Goal: Answer question/provide support: Share knowledge or assist other users

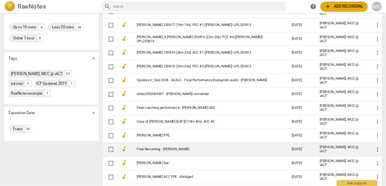
scroll to position [181, 0]
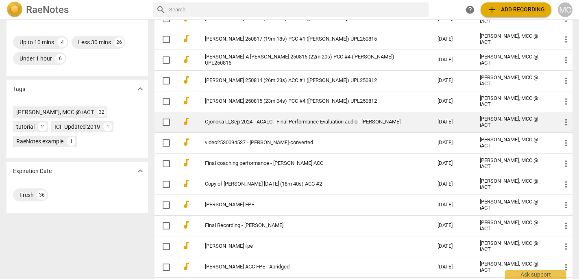
click at [270, 119] on link "Ojonoka U_Sep 2024 - ACALC - Final Performance Evaluation audio - [PERSON_NAME]" at bounding box center [306, 122] width 203 height 6
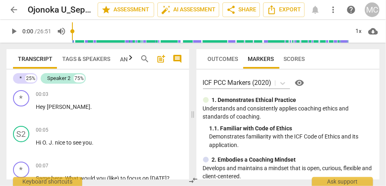
click at [176, 56] on span "comment" at bounding box center [178, 59] width 10 height 10
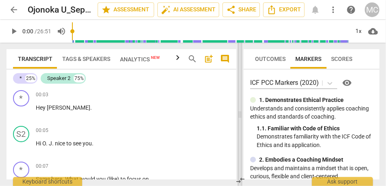
drag, startPoint x: 179, startPoint y: 116, endPoint x: 241, endPoint y: 110, distance: 62.5
click at [241, 110] on span at bounding box center [240, 115] width 5 height 144
click at [358, 34] on div "1x" at bounding box center [358, 31] width 15 height 13
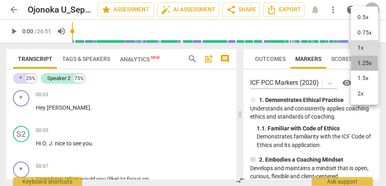
click at [361, 65] on li "1.25x" at bounding box center [364, 63] width 27 height 15
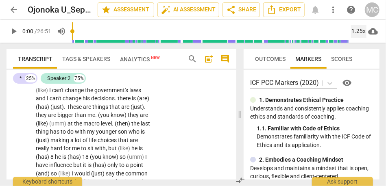
scroll to position [915, 0]
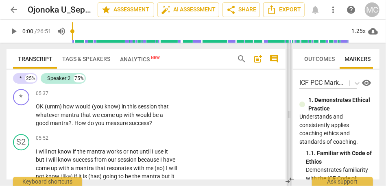
drag, startPoint x: 240, startPoint y: 116, endPoint x: 290, endPoint y: 113, distance: 49.3
click at [290, 113] on span at bounding box center [289, 115] width 5 height 144
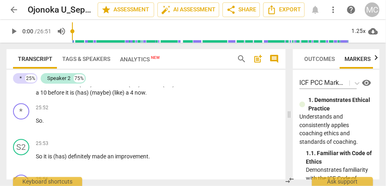
scroll to position [4418, 0]
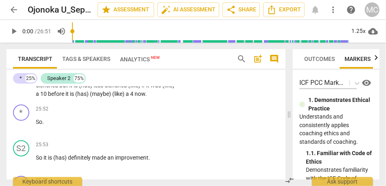
click at [143, 52] on span "feeling" at bounding box center [141, 49] width 18 height 7
click at [84, 89] on span "(has)" at bounding box center [86, 85] width 15 height 7
click at [78, 98] on p "I am feeling a lot better (like) my stomach is still a little clenched but it i…" at bounding box center [107, 85] width 142 height 25
click at [94, 81] on span "better" at bounding box center [86, 77] width 16 height 7
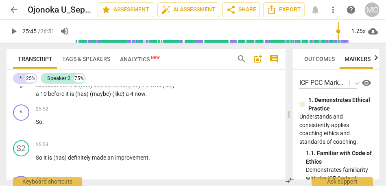
click at [78, 81] on span "lot" at bounding box center [74, 77] width 8 height 7
drag, startPoint x: 110, startPoint y: 129, endPoint x: 95, endPoint y: 129, distance: 15.1
click at [95, 98] on p "I am feeling a lot better (like) my stomach is still a little clenched but it i…" at bounding box center [107, 85] width 142 height 25
type input "1546"
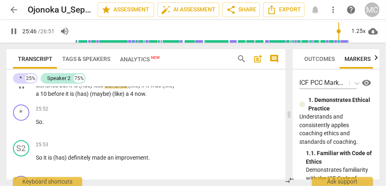
click at [124, 89] on span "clenched" at bounding box center [117, 85] width 24 height 7
click at [116, 81] on span "stomach" at bounding box center [114, 77] width 24 height 7
click at [60, 89] on span "but" at bounding box center [64, 85] width 10 height 7
click at [94, 89] on span "(has)" at bounding box center [86, 85] width 15 height 7
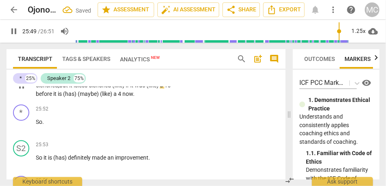
click at [85, 89] on span "less" at bounding box center [83, 85] width 11 height 7
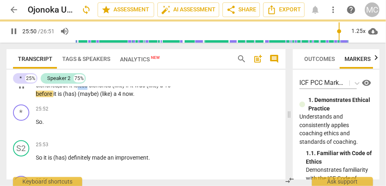
click at [85, 89] on span "less" at bounding box center [83, 85] width 11 height 7
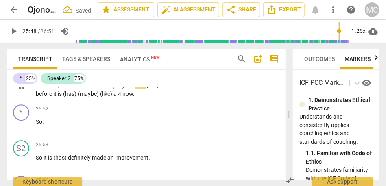
click at [131, 98] on p "I am feeling a lot better. My stomach is still a little clenched, but it is les…" at bounding box center [107, 85] width 142 height 25
click at [131, 89] on span "was" at bounding box center [127, 85] width 12 height 7
click at [170, 89] on span "it" at bounding box center [171, 85] width 3 height 7
drag, startPoint x: 130, startPoint y: 146, endPoint x: 78, endPoint y: 146, distance: 51.7
click at [78, 98] on p "I am feeling a lot better. My stomach is still a little clenched, but it is les…" at bounding box center [107, 85] width 142 height 25
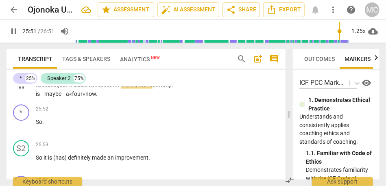
click at [111, 81] on span "stomach" at bounding box center [114, 77] width 24 height 7
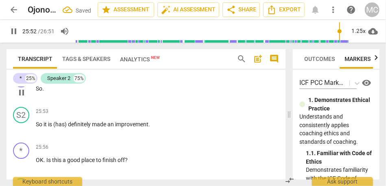
scroll to position [4454, 0]
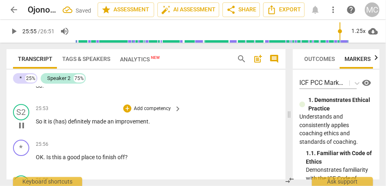
type input "1555"
drag, startPoint x: 44, startPoint y: 170, endPoint x: 28, endPoint y: 170, distance: 15.5
click at [28, 137] on div "S2 play_arrow pause 25:53 + Add competency keyboard_arrow_right So it is (has) …" at bounding box center [146, 119] width 279 height 36
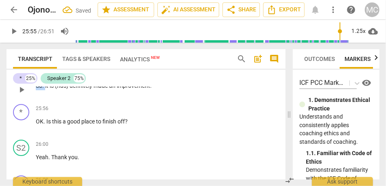
drag, startPoint x: 46, startPoint y: 137, endPoint x: 25, endPoint y: 139, distance: 20.5
click at [25, 101] on div "* play_arrow pause 25:52 + Add competency keyboard_arrow_right So . it is (has)…" at bounding box center [146, 83] width 279 height 36
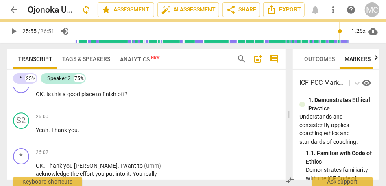
scroll to position [4427, 0]
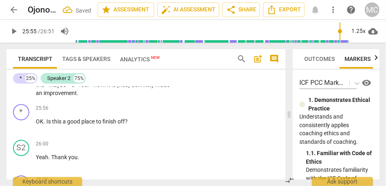
click at [130, 98] on p "I am feeling a lot better . My stomach is still a little clenched , but it is l…" at bounding box center [107, 80] width 142 height 33
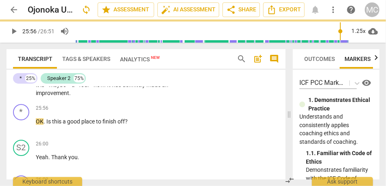
click at [148, 59] on p "Add competency" at bounding box center [152, 55] width 39 height 7
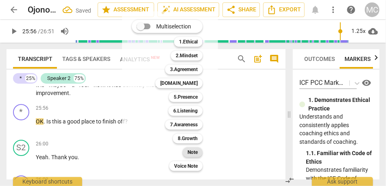
click at [196, 150] on b "Note" at bounding box center [193, 153] width 10 height 10
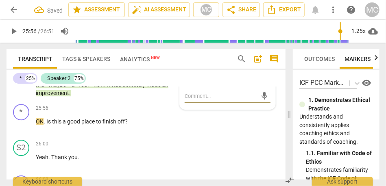
click at [69, 96] on span "improvement" at bounding box center [52, 93] width 33 height 7
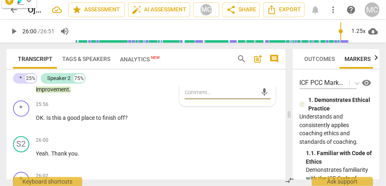
scroll to position [4424, 0]
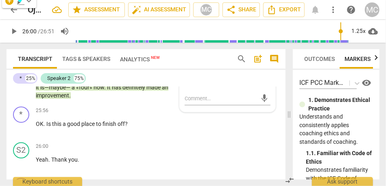
click at [137, 61] on p "Add competency" at bounding box center [128, 57] width 39 height 7
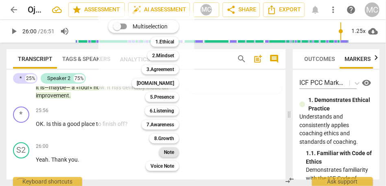
click at [168, 155] on b "Note" at bounding box center [169, 153] width 10 height 10
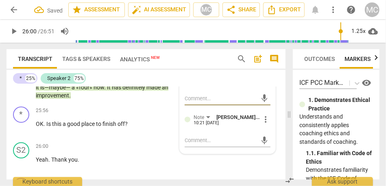
click at [264, 83] on span "more_vert" at bounding box center [266, 78] width 10 height 10
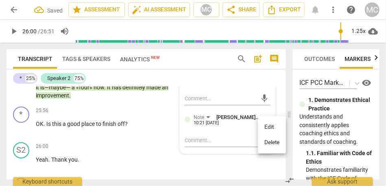
click at [269, 142] on li "Delete" at bounding box center [272, 142] width 28 height 15
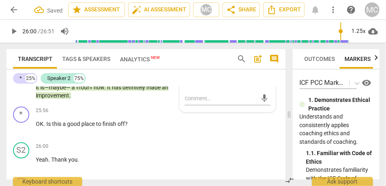
click at [267, 83] on span "more_vert" at bounding box center [266, 78] width 10 height 10
click at [274, 143] on li "Delete" at bounding box center [272, 142] width 28 height 15
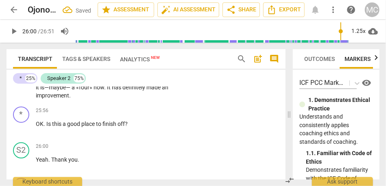
click at [111, 100] on p "I am feeling a lot better . My stomach is still a little clenched , but it is l…" at bounding box center [107, 83] width 142 height 33
click at [94, 91] on span "«four»" at bounding box center [84, 87] width 17 height 7
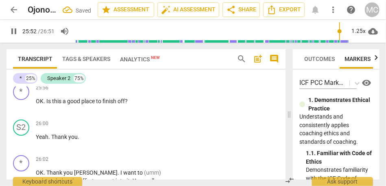
scroll to position [4447, 0]
click at [69, 76] on span "improvement" at bounding box center [52, 73] width 33 height 7
type input "1556"
drag, startPoint x: 46, startPoint y: 152, endPoint x: 24, endPoint y: 153, distance: 22.4
click at [24, 116] on div "* play_arrow pause 25:56 + Add competency keyboard_arrow_right OK . Is this a g…" at bounding box center [146, 99] width 279 height 36
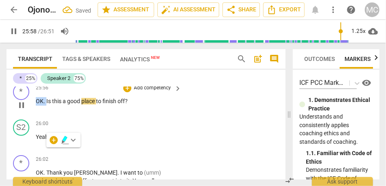
type input "1559"
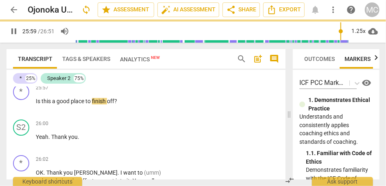
click at [96, 59] on span "clenched" at bounding box center [102, 56] width 22 height 7
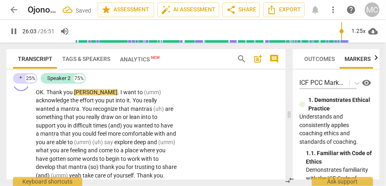
scroll to position [4529, 0]
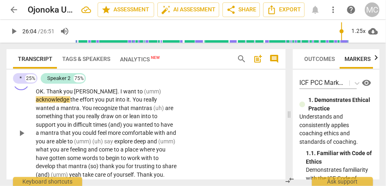
click at [39, 95] on span "OK" at bounding box center [40, 91] width 8 height 7
click at [70, 95] on span "you" at bounding box center [68, 91] width 11 height 7
type input "1563"
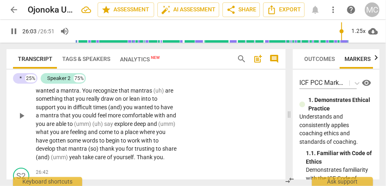
scroll to position [4562, 0]
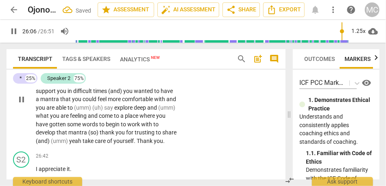
click at [123, 61] on span "want" at bounding box center [130, 58] width 14 height 7
click at [79, 104] on p "OK . Thank you , Andrea . I want to (umm) acknowledge the effort you put into i…" at bounding box center [107, 100] width 142 height 92
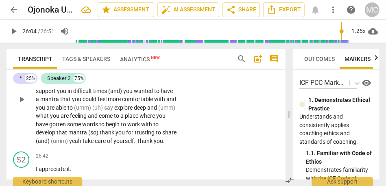
click at [79, 104] on p "OK . Thank you , Andrea . I want to (umm) acknowledge the effort you put into i…" at bounding box center [107, 100] width 142 height 92
click at [86, 61] on span "[PERSON_NAME]" at bounding box center [97, 58] width 44 height 7
click at [87, 61] on span "[PERSON_NAME]" at bounding box center [97, 58] width 44 height 7
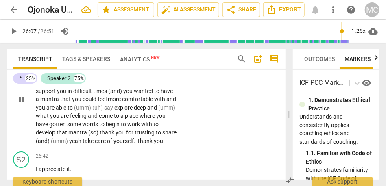
type input "1567"
click at [80, 69] on span "effort" at bounding box center [87, 66] width 15 height 7
click at [70, 69] on span "the... the" at bounding box center [81, 66] width 22 height 7
click at [93, 78] on span "recognize" at bounding box center [106, 74] width 26 height 7
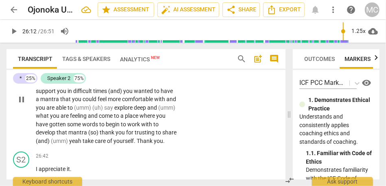
click at [93, 78] on span "recognize" at bounding box center [106, 74] width 26 height 7
click at [153, 78] on span "(uh)" at bounding box center [159, 74] width 12 height 7
click at [93, 78] on span "recognize" at bounding box center [106, 74] width 26 height 7
click at [123, 86] on span "or" at bounding box center [126, 82] width 7 height 7
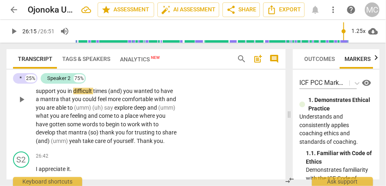
click at [155, 86] on span "to" at bounding box center [157, 82] width 5 height 7
click at [144, 86] on span "into—" at bounding box center [151, 82] width 14 height 7
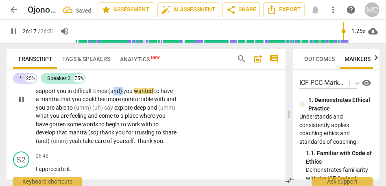
drag, startPoint x: 87, startPoint y: 142, endPoint x: 75, endPoint y: 142, distance: 11.4
click at [75, 142] on p "OK . Thank you , Andrea . I want to (umm) acknowledge the... the effort you put…" at bounding box center [107, 100] width 142 height 92
click at [150, 102] on span "with" at bounding box center [156, 99] width 12 height 7
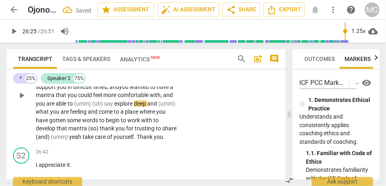
click at [68, 107] on span "to" at bounding box center [71, 103] width 7 height 7
click at [74, 107] on span "(umm)" at bounding box center [83, 103] width 18 height 7
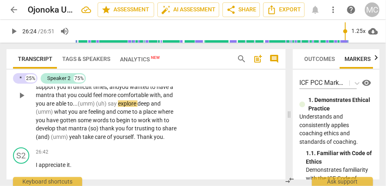
click at [108, 107] on span "say" at bounding box center [113, 103] width 10 height 7
click at [118, 107] on span "explore" at bounding box center [128, 103] width 20 height 7
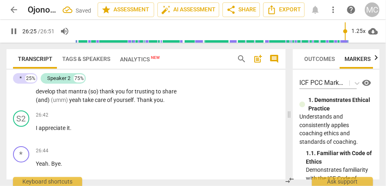
scroll to position [4605, 0]
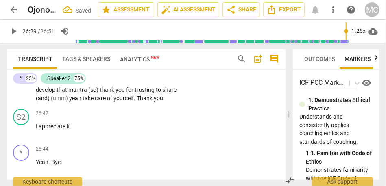
click at [122, 103] on p "OK . Thank you , Andrea . I want to (umm) acknowledge the... the effort you put…" at bounding box center [107, 57] width 142 height 92
click at [141, 68] on span "deep" at bounding box center [147, 65] width 13 height 7
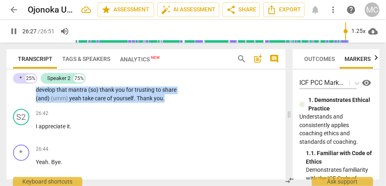
click at [141, 68] on span "deep" at bounding box center [147, 65] width 13 height 7
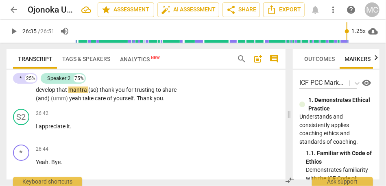
click at [164, 85] on span "to" at bounding box center [166, 81] width 5 height 7
click at [158, 76] on span "where" at bounding box center [165, 73] width 15 height 7
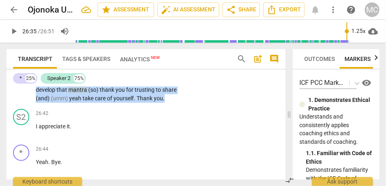
click at [158, 76] on span "where" at bounding box center [165, 73] width 15 height 7
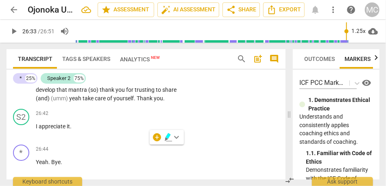
click at [191, 106] on div "* play_arrow pause 26:02 + Add competency keyboard_arrow_right OK . Thank you ,…" at bounding box center [146, 50] width 279 height 112
click at [108, 103] on p "OK . Thank you , Andrea . I want to (umm) acknowledge the . . . the effort you …" at bounding box center [107, 57] width 142 height 92
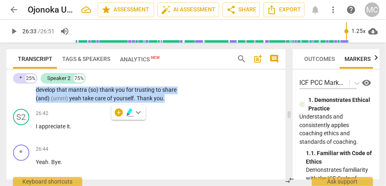
click at [108, 103] on p "OK . Thank you , Andrea . I want to (umm) acknowledge the . . . the effort you …" at bounding box center [107, 57] width 142 height 92
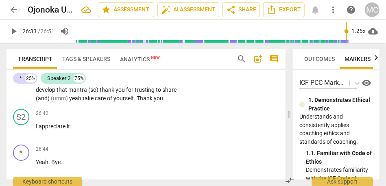
click at [124, 68] on span "explore" at bounding box center [134, 65] width 20 height 7
click at [88, 93] on span "(so)" at bounding box center [93, 90] width 11 height 7
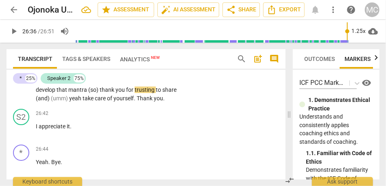
type input "1597"
click at [96, 93] on span "thank" at bounding box center [104, 90] width 16 height 7
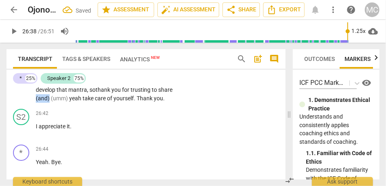
drag, startPoint x: 166, startPoint y: 141, endPoint x: 151, endPoint y: 141, distance: 15.0
click at [151, 103] on p "OK . Thank you , Andrea . I want to (umm) acknowledge the . . . the effort you …" at bounding box center [107, 57] width 142 height 92
click at [38, 102] on span "share, and" at bounding box center [105, 94] width 138 height 15
click at [79, 102] on span "take" at bounding box center [84, 98] width 12 height 7
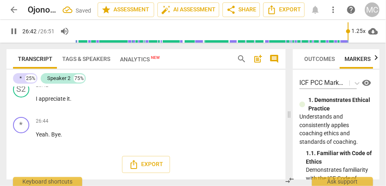
scroll to position [4653, 0]
click at [153, 65] on span "Thank" at bounding box center [159, 62] width 16 height 7
click at [36, 102] on span "I" at bounding box center [37, 99] width 3 height 7
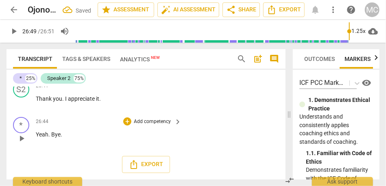
click at [43, 133] on span "Yeah" at bounding box center [42, 134] width 13 height 7
click at [57, 135] on span "Bye" at bounding box center [55, 134] width 9 height 7
type input "1606"
click at [140, 125] on p "Add competency" at bounding box center [152, 121] width 39 height 7
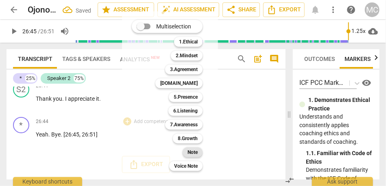
click at [199, 155] on div "Note" at bounding box center [193, 153] width 20 height 10
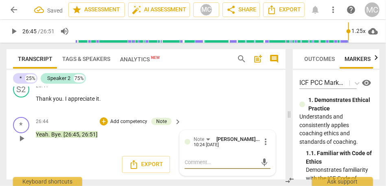
click at [140, 139] on p "Yeah . Bye . [26:45 , 26:51]" at bounding box center [107, 135] width 142 height 9
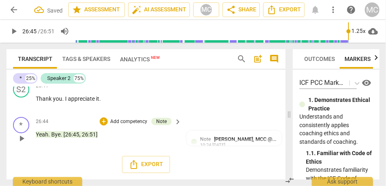
scroll to position [4650, 0]
click at [149, 90] on p "Add competency" at bounding box center [152, 86] width 39 height 7
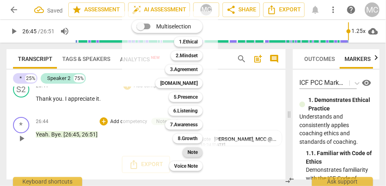
click at [187, 152] on div "Note" at bounding box center [193, 153] width 20 height 10
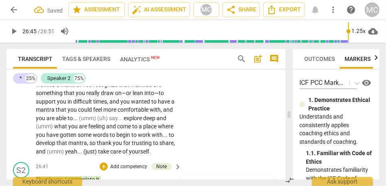
scroll to position [4551, 0]
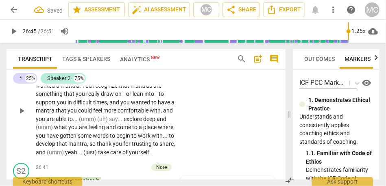
click at [148, 60] on p "Add competency" at bounding box center [152, 55] width 39 height 7
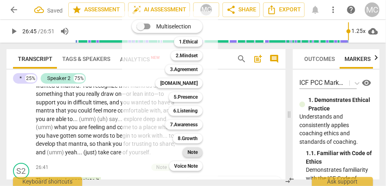
click at [194, 148] on b "Note" at bounding box center [193, 153] width 10 height 10
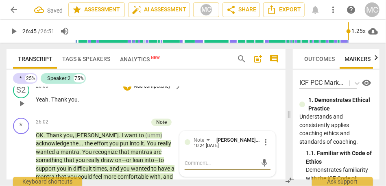
scroll to position [4485, 0]
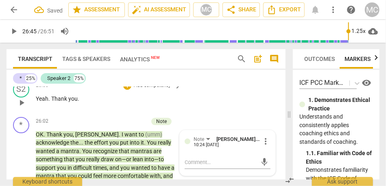
click at [150, 89] on p "Add competency" at bounding box center [152, 85] width 39 height 7
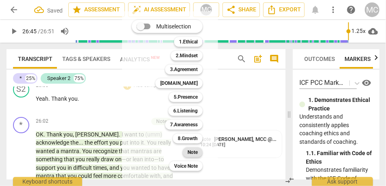
click at [192, 157] on b "Note" at bounding box center [193, 153] width 10 height 10
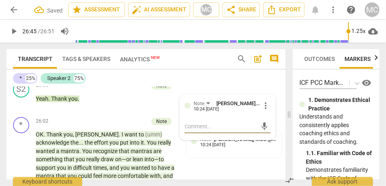
click at [164, 54] on p "Add competency" at bounding box center [152, 49] width 39 height 7
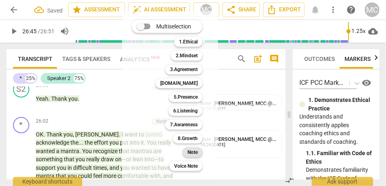
click at [192, 153] on b "Note" at bounding box center [193, 153] width 10 height 10
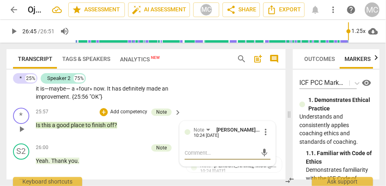
scroll to position [4423, 0]
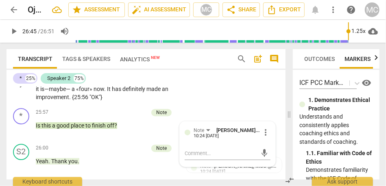
click at [147, 63] on p "Add competency" at bounding box center [152, 59] width 39 height 7
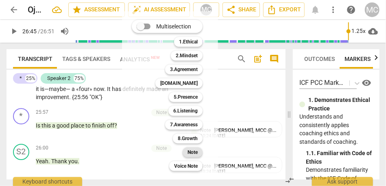
click at [194, 155] on b "Note" at bounding box center [193, 153] width 10 height 10
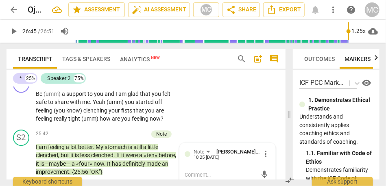
scroll to position [4347, 0]
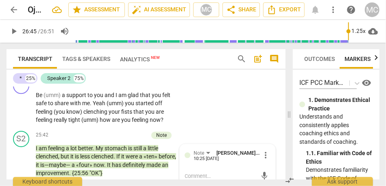
click at [84, 70] on span "brings" at bounding box center [75, 66] width 17 height 7
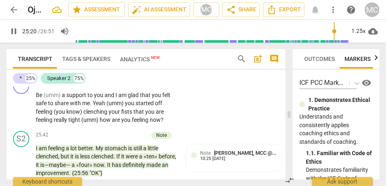
click at [84, 70] on span "brings" at bounding box center [75, 66] width 17 height 7
click at [162, 71] on p "Well the first thing that comes to mind is I am (just) really grateful that you…" at bounding box center [107, 33] width 142 height 75
type input "1517"
click at [137, 70] on span "Yeah" at bounding box center [130, 66] width 13 height 7
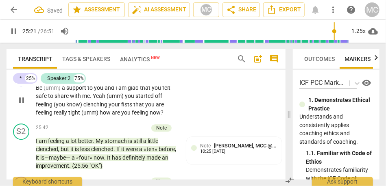
scroll to position [4354, 0]
click at [123, 62] on span "pain." at bounding box center [117, 59] width 13 height 7
click at [44, 91] on span "(umm)" at bounding box center [53, 87] width 18 height 7
type input "1524"
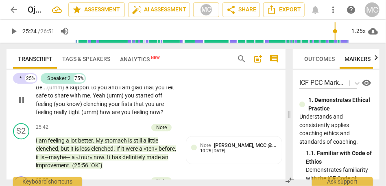
click at [57, 91] on span "(umm)" at bounding box center [56, 87] width 18 height 7
click at [111, 91] on span "and" at bounding box center [113, 87] width 11 height 7
click at [91, 91] on span "support" at bounding box center [80, 87] width 21 height 7
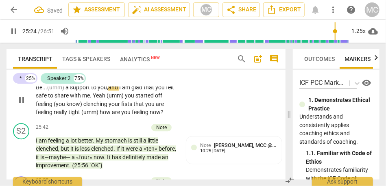
click at [122, 91] on span "I" at bounding box center [120, 87] width 3 height 7
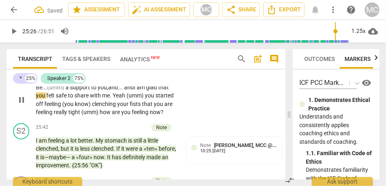
click at [101, 91] on span "you," at bounding box center [103, 87] width 11 height 7
click at [136, 117] on p "Be... (umm) a support to you, and... and I am glad that you felt safe to share …" at bounding box center [107, 99] width 142 height 33
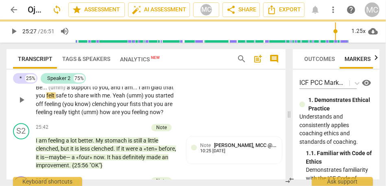
click at [225, 120] on div "* play_arrow pause 25:22 + Add competency keyboard_arrow_right Be . . . (umm) a…" at bounding box center [146, 93] width 279 height 53
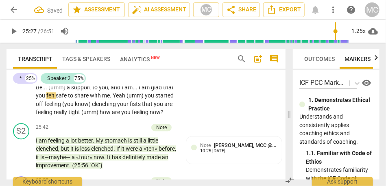
click at [122, 91] on span "I" at bounding box center [123, 87] width 3 height 7
click at [127, 99] on span "(umm)" at bounding box center [135, 95] width 18 height 7
type input "1533"
click at [148, 117] on p "Be . . . (umm) a support to you , and I am . . . I am glad that you felt safe t…" at bounding box center [107, 99] width 142 height 33
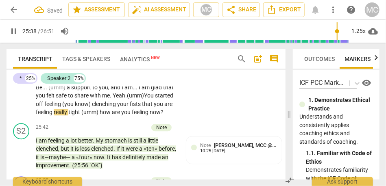
click at [154, 99] on span "You" at bounding box center [149, 95] width 11 height 7
click at [154, 107] on span "that" at bounding box center [148, 104] width 12 height 7
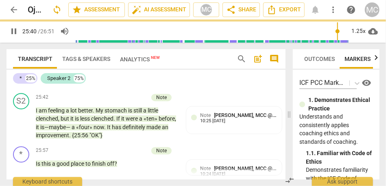
click at [130, 87] on p "Be . . . (umm) a support to you , and I am . . . I am glad that you felt safe t…" at bounding box center [107, 69] width 142 height 33
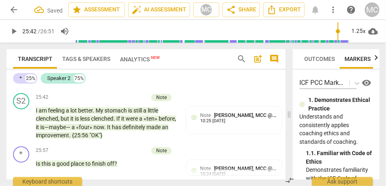
click at [111, 85] on span "how" at bounding box center [105, 82] width 12 height 7
click at [223, 90] on div "* play_arrow pause 25:22 + Add competency keyboard_arrow_right Be . . . (umm) a…" at bounding box center [146, 63] width 279 height 53
click at [151, 48] on p "Add competency" at bounding box center [152, 44] width 39 height 7
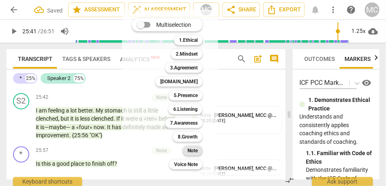
click at [195, 151] on b "Note" at bounding box center [193, 151] width 10 height 10
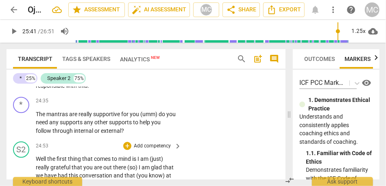
scroll to position [4186, 0]
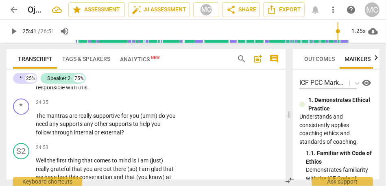
click at [52, 91] on span "responsible" at bounding box center [51, 87] width 30 height 7
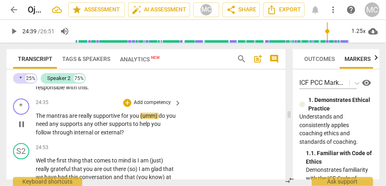
click at [141, 119] on span "(umm)" at bounding box center [149, 116] width 18 height 7
type input "1479"
click at [137, 119] on span "you." at bounding box center [135, 116] width 11 height 7
click at [158, 119] on span "(umm)" at bounding box center [149, 116] width 17 height 7
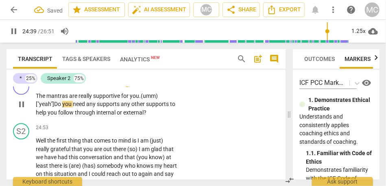
scroll to position [4206, 0]
click at [117, 116] on span "internal" at bounding box center [106, 112] width 20 height 7
click at [123, 107] on span "any" at bounding box center [126, 103] width 11 height 7
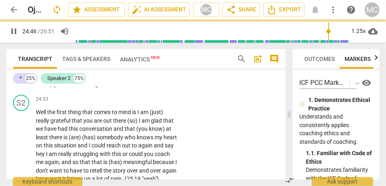
scroll to position [4236, 0]
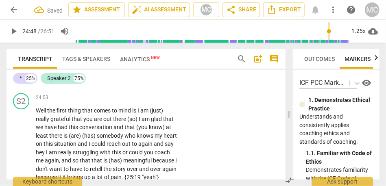
click at [104, 86] on span "internal" at bounding box center [113, 82] width 20 height 7
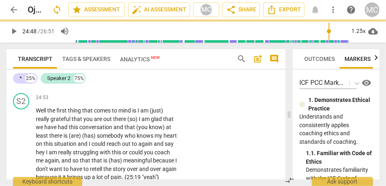
click at [118, 86] on span "internal" at bounding box center [116, 82] width 20 height 7
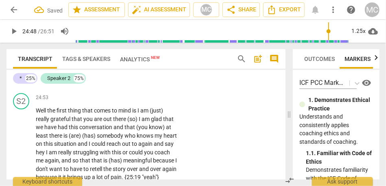
click at [152, 86] on span "external" at bounding box center [143, 82] width 20 height 7
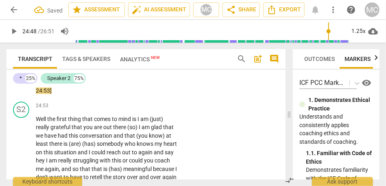
click at [158, 57] on p "Add competency" at bounding box center [152, 52] width 39 height 7
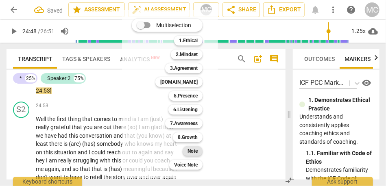
click at [196, 151] on b "Note" at bounding box center [193, 151] width 10 height 10
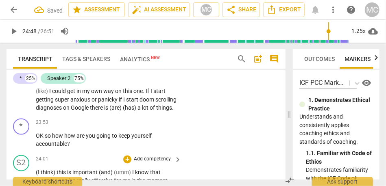
scroll to position [4025, 0]
click at [109, 111] on span "is" at bounding box center [106, 108] width 5 height 7
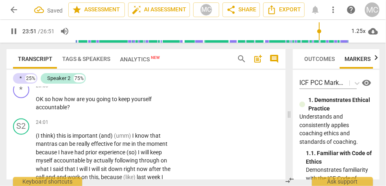
scroll to position [4063, 0]
click at [156, 74] on span "things" at bounding box center [164, 71] width 16 height 7
type input "1432"
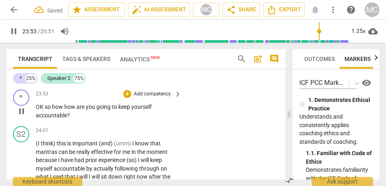
click at [38, 111] on span "OK" at bounding box center [40, 107] width 9 height 7
type input "1434"
click at [74, 111] on span "how" at bounding box center [77, 107] width 12 height 7
click at [56, 111] on span "so)" at bounding box center [55, 107] width 8 height 7
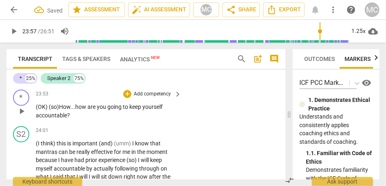
click at [150, 98] on p "Add competency" at bounding box center [152, 94] width 39 height 7
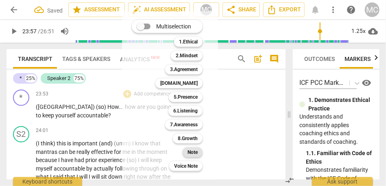
click at [195, 153] on b "Note" at bounding box center [193, 153] width 10 height 10
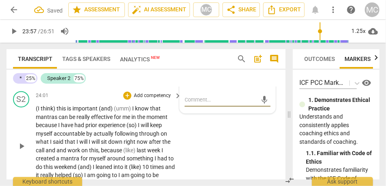
scroll to position [4098, 0]
click at [113, 112] on span "(and)" at bounding box center [106, 109] width 15 height 7
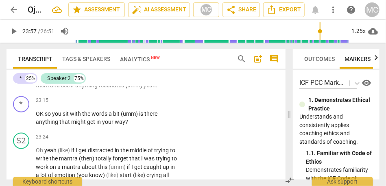
scroll to position [3924, 0]
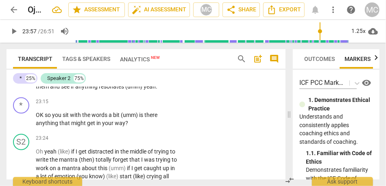
click at [101, 90] on span "resonates" at bounding box center [112, 86] width 26 height 7
drag, startPoint x: 147, startPoint y: 121, endPoint x: 130, endPoint y: 122, distance: 17.1
click at [130, 91] on p "(I think) I might sit with these words (you know) after we get off of the call …" at bounding box center [107, 74] width 142 height 33
type input "1393"
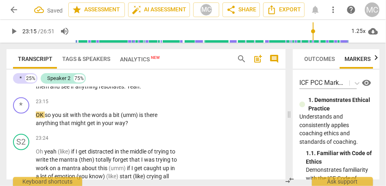
click at [135, 90] on span "eah" at bounding box center [134, 86] width 9 height 7
type input "1396"
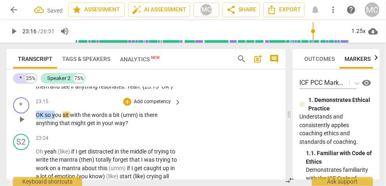
drag, startPoint x: 55, startPoint y: 149, endPoint x: 23, endPoint y: 149, distance: 31.7
click at [23, 131] on div "* play_arrow pause 23:15 + Add competency keyboard_arrow_right OK so you sit wi…" at bounding box center [146, 112] width 279 height 37
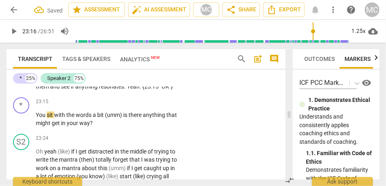
click at [59, 90] on span "and" at bounding box center [55, 86] width 11 height 7
click at [58, 73] on span "off" at bounding box center [58, 70] width 9 height 7
click at [102, 90] on span "resonates" at bounding box center [111, 86] width 25 height 7
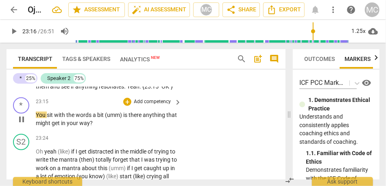
type input "1396"
click at [37, 118] on span "You" at bounding box center [41, 115] width 11 height 7
click at [40, 118] on span "(so) You" at bounding box center [47, 115] width 22 height 7
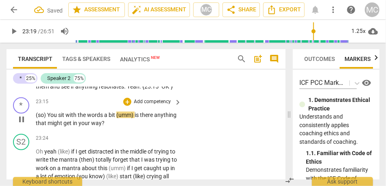
click at [116, 118] on span "bit" at bounding box center [113, 115] width 8 height 7
click at [137, 118] on span "is" at bounding box center [136, 115] width 5 height 7
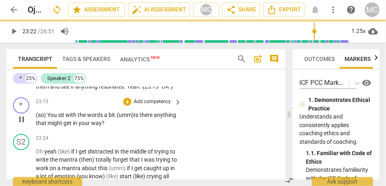
click at [148, 106] on p "Add competency" at bounding box center [152, 101] width 39 height 7
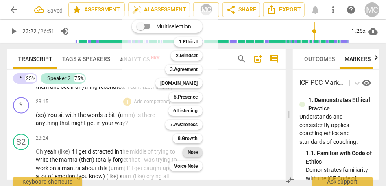
click at [188, 150] on div "Note" at bounding box center [193, 153] width 20 height 10
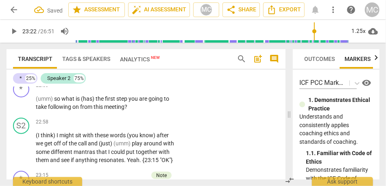
scroll to position [3833, 0]
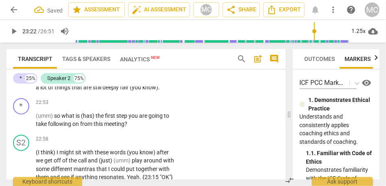
click at [93, 91] on span "are" at bounding box center [87, 87] width 9 height 7
click at [142, 91] on span "know)" at bounding box center [150, 87] width 16 height 7
type input "1370"
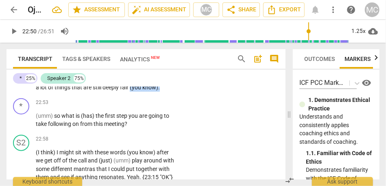
drag, startPoint x: 164, startPoint y: 114, endPoint x: 167, endPoint y: 122, distance: 8.6
click at [167, 92] on p "Well I am taking away (umm) six or seven words toward a mantra which is great .…" at bounding box center [107, 58] width 142 height 67
click at [102, 91] on span "still" at bounding box center [98, 87] width 10 height 7
click at [130, 91] on span "fair." at bounding box center [125, 87] width 10 height 7
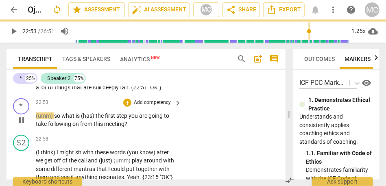
click at [58, 119] on span "so" at bounding box center [57, 116] width 7 height 7
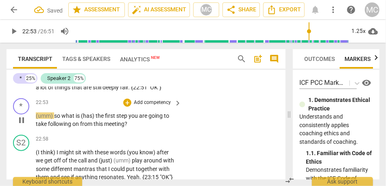
type input "1374"
click at [102, 119] on span "the" at bounding box center [102, 116] width 9 height 7
click at [147, 107] on p "Add competency" at bounding box center [152, 102] width 39 height 7
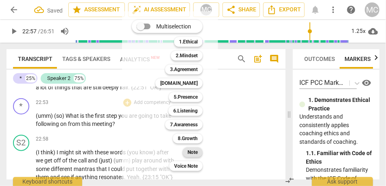
click at [194, 154] on b "Note" at bounding box center [193, 153] width 10 height 10
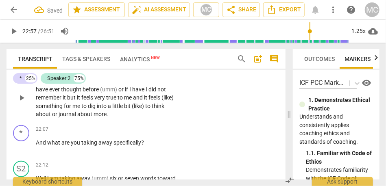
scroll to position [3685, 0]
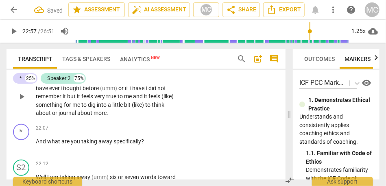
click at [52, 116] on span "about" at bounding box center [44, 113] width 16 height 7
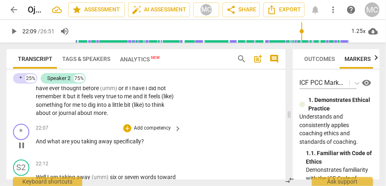
click at [36, 145] on span "And" at bounding box center [41, 141] width 11 height 7
type input "1329"
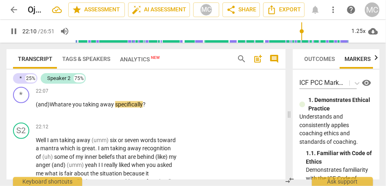
scroll to position [3735, 0]
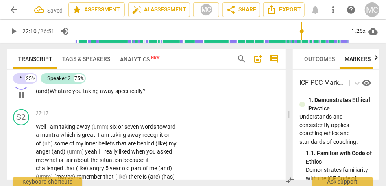
type input "1331"
click at [151, 82] on p "Add competency" at bounding box center [152, 77] width 39 height 7
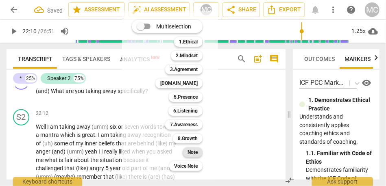
click at [194, 155] on b "Note" at bounding box center [193, 153] width 10 height 10
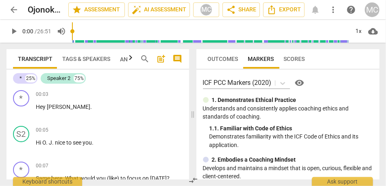
click at [170, 58] on div "search post_add comment" at bounding box center [161, 59] width 49 height 20
click at [176, 59] on span "comment" at bounding box center [178, 59] width 10 height 10
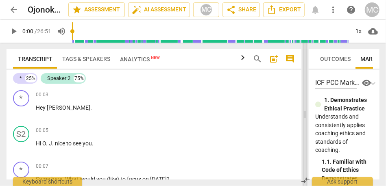
drag, startPoint x: 178, startPoint y: 118, endPoint x: 305, endPoint y: 122, distance: 127.4
click at [305, 122] on span at bounding box center [305, 115] width 5 height 144
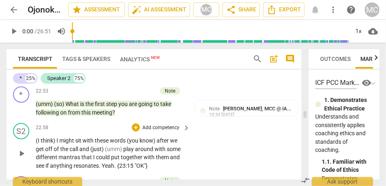
scroll to position [3702, 0]
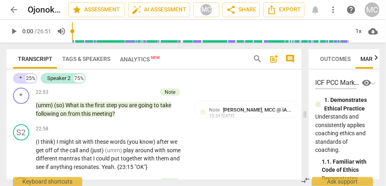
click at [16, 31] on span "play_arrow" at bounding box center [14, 31] width 10 height 10
click at [16, 31] on span "pause" at bounding box center [14, 31] width 10 height 10
type input "2"
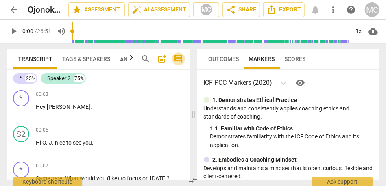
click at [182, 59] on span "comment" at bounding box center [179, 59] width 10 height 10
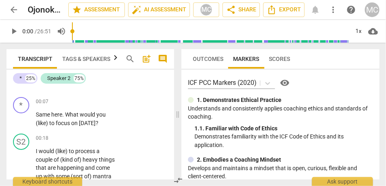
scroll to position [81, 0]
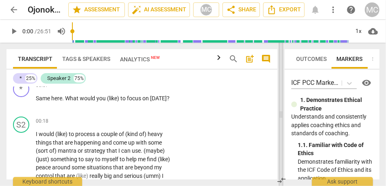
drag, startPoint x: 176, startPoint y: 112, endPoint x: 279, endPoint y: 124, distance: 103.2
click at [279, 124] on span at bounding box center [281, 115] width 5 height 144
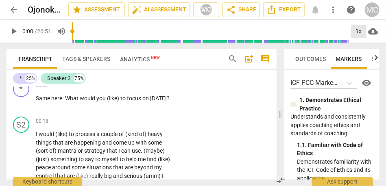
click at [361, 31] on div "1x" at bounding box center [358, 31] width 15 height 13
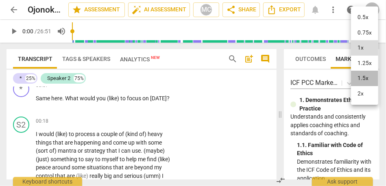
click at [364, 73] on li "1.5x" at bounding box center [364, 78] width 27 height 15
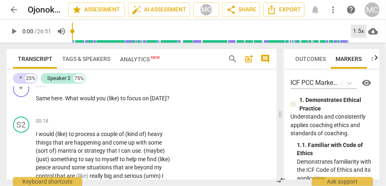
click at [360, 29] on div "1.5x" at bounding box center [358, 31] width 15 height 13
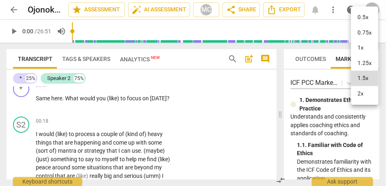
click at [358, 67] on li "1.25x" at bounding box center [364, 63] width 27 height 15
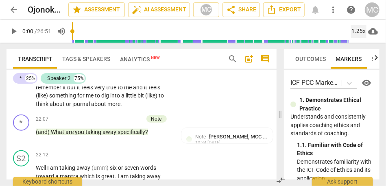
scroll to position [3786, 0]
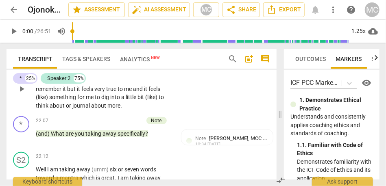
click at [95, 109] on span "about" at bounding box center [99, 105] width 16 height 7
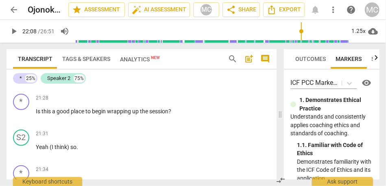
scroll to position [3614, 0]
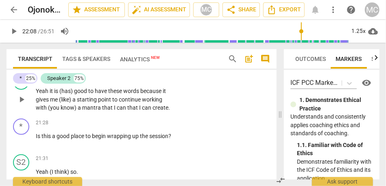
click at [92, 111] on span "mantra" at bounding box center [92, 108] width 20 height 7
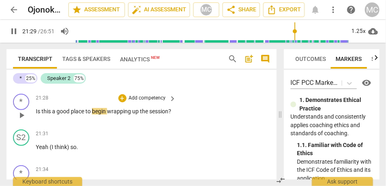
scroll to position [3640, 0]
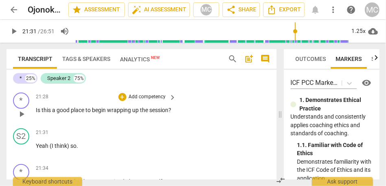
click at [141, 101] on p "Add competency" at bounding box center [147, 97] width 39 height 7
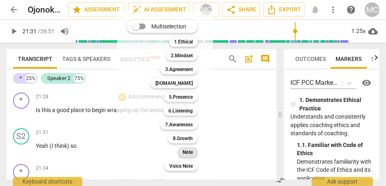
click at [192, 155] on b "Note" at bounding box center [188, 153] width 10 height 10
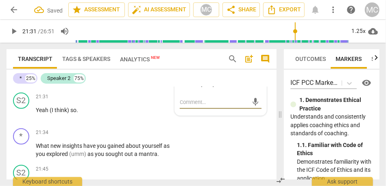
scroll to position [3680, 0]
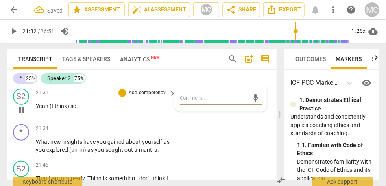
click at [51, 109] on span "(I" at bounding box center [52, 106] width 5 height 7
type input "1293"
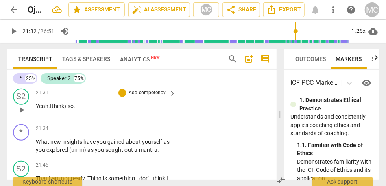
click at [68, 109] on span "think)" at bounding box center [60, 106] width 16 height 7
click at [133, 118] on div "21:31 + Add competency keyboard_arrow_right Yeah. I think so ." at bounding box center [107, 103] width 142 height 29
click at [134, 118] on div "21:31 + Add competency keyboard_arrow_right Yeah . I think so ." at bounding box center [107, 103] width 142 height 29
click at [134, 97] on p "Add competency" at bounding box center [147, 92] width 39 height 7
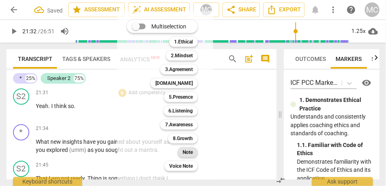
click at [185, 154] on b "Note" at bounding box center [188, 153] width 10 height 10
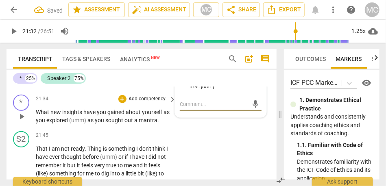
scroll to position [3711, 0]
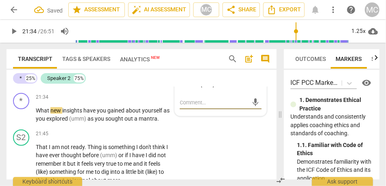
click at [77, 87] on div "21:31 + Add competency Note keyboard_arrow_right Yeah . I think so ." at bounding box center [107, 71] width 142 height 29
click at [65, 78] on span "think" at bounding box center [61, 75] width 14 height 7
click at [61, 78] on span "think" at bounding box center [61, 75] width 14 height 7
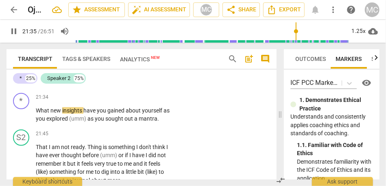
click at [60, 78] on span "think" at bounding box center [61, 75] width 14 height 7
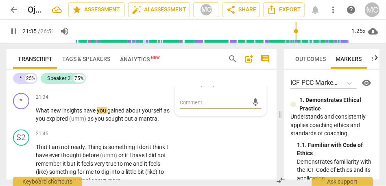
click at [59, 78] on span "think" at bounding box center [61, 75] width 14 height 7
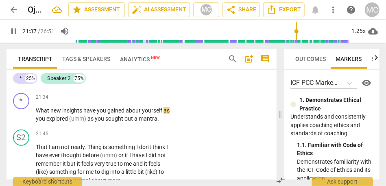
click at [59, 78] on span "think" at bounding box center [61, 75] width 14 height 7
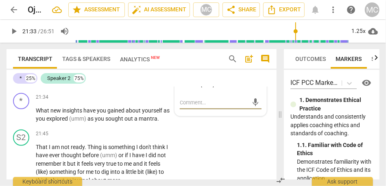
type input "1294"
click at [59, 78] on span "think" at bounding box center [61, 75] width 14 height 7
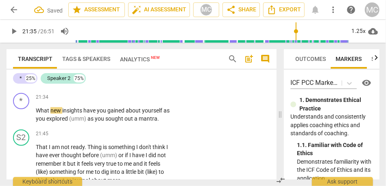
type input "1295"
drag, startPoint x: 99, startPoint y: 111, endPoint x: 92, endPoint y: 111, distance: 7.3
click at [92, 78] on span "so. {21:33c "OK"}" at bounding box center [89, 75] width 42 height 7
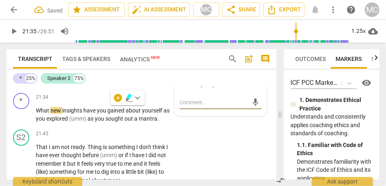
click at [92, 78] on span "33c" at bounding box center [93, 75] width 11 height 7
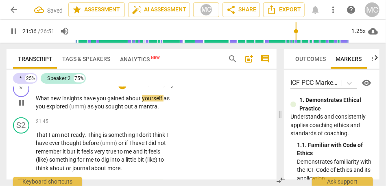
scroll to position [3728, 0]
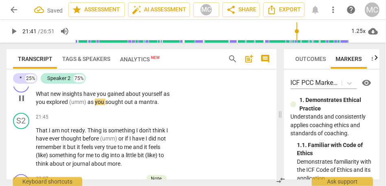
click at [70, 105] on span "(umm)" at bounding box center [78, 102] width 18 height 7
type input "1302"
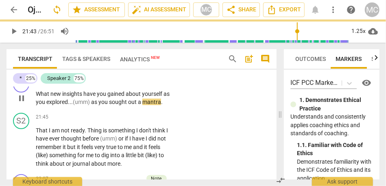
click at [165, 107] on p "What new insights have you gained about yourself as you explored... (umm) as yo…" at bounding box center [104, 98] width 137 height 17
click at [150, 85] on p "Add competency" at bounding box center [147, 80] width 39 height 7
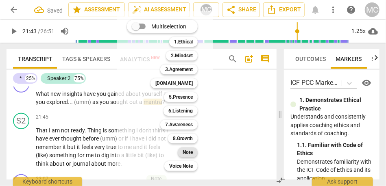
click at [189, 152] on b "Note" at bounding box center [188, 153] width 10 height 10
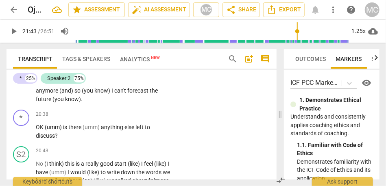
scroll to position [3378, 0]
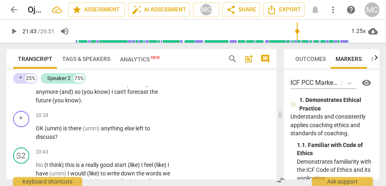
click at [127, 95] on span "forecast" at bounding box center [138, 92] width 22 height 7
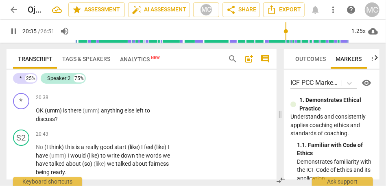
scroll to position [3399, 0]
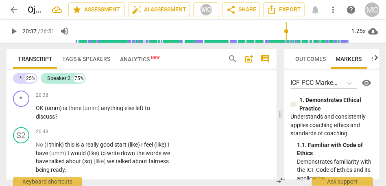
type input "1238"
drag, startPoint x: 150, startPoint y: 119, endPoint x: 151, endPoint y: 106, distance: 13.0
drag, startPoint x: 151, startPoint y: 106, endPoint x: 165, endPoint y: 131, distance: 29.0
click at [165, 131] on div "* play_arrow pause 00:03 + Add competency keyboard_arrow_right Hey [PERSON_NAME…" at bounding box center [142, 133] width 270 height 93
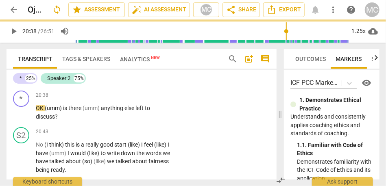
click at [51, 83] on span "future" at bounding box center [43, 80] width 15 height 7
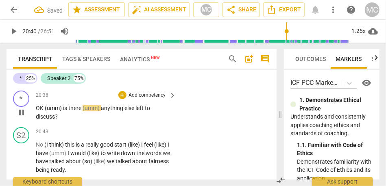
type input "1240"
drag, startPoint x: 44, startPoint y: 142, endPoint x: 24, endPoint y: 142, distance: 19.9
click at [24, 124] on div "* play_arrow pause 20:38 + Add competency keyboard_arrow_right OK (umm) is ther…" at bounding box center [142, 105] width 270 height 37
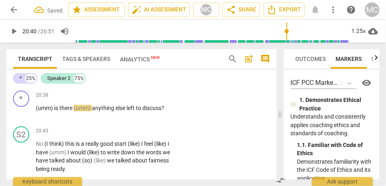
click at [119, 67] on span "50" at bounding box center [123, 63] width 8 height 7
click at [54, 111] on span "is" at bounding box center [56, 108] width 5 height 7
click at [54, 111] on span "Is" at bounding box center [57, 108] width 6 height 7
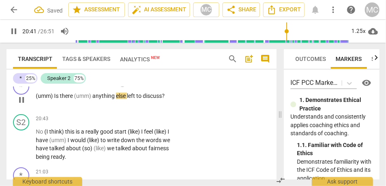
scroll to position [3414, 0]
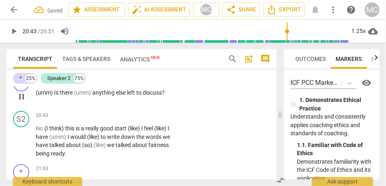
click at [140, 84] on p "Add competency" at bounding box center [147, 79] width 39 height 7
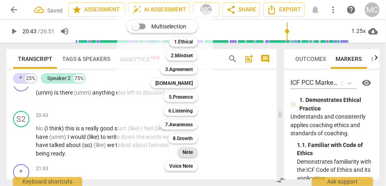
click at [195, 150] on div "Note" at bounding box center [188, 153] width 20 height 10
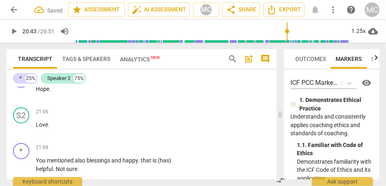
scroll to position [3461, 0]
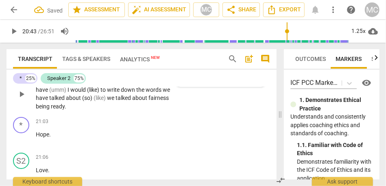
click at [148, 101] on span "fairness" at bounding box center [158, 98] width 20 height 7
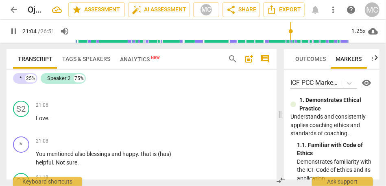
scroll to position [3513, 0]
click at [37, 86] on span "Hope" at bounding box center [42, 83] width 13 height 7
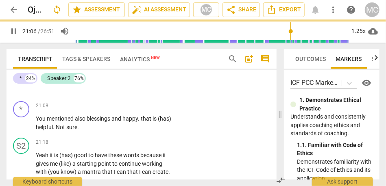
scroll to position [3477, 0]
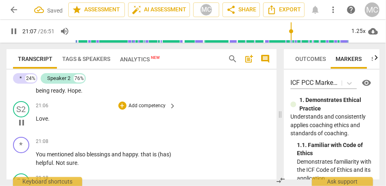
click at [35, 128] on div "play_arrow pause" at bounding box center [25, 123] width 21 height 11
click at [37, 122] on span "Love" at bounding box center [42, 119] width 12 height 7
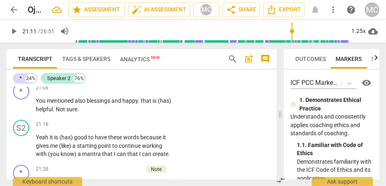
scroll to position [3495, 0]
click at [68, 76] on span "." at bounding box center [66, 73] width 3 height 7
click at [65, 76] on span "ready" at bounding box center [58, 73] width 14 height 7
type input "1269"
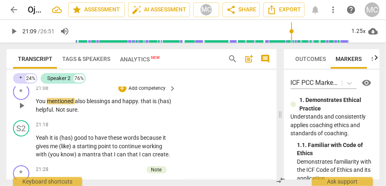
click at [38, 105] on span "You" at bounding box center [41, 101] width 11 height 7
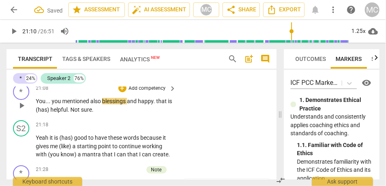
click at [90, 105] on span "also" at bounding box center [96, 101] width 12 height 7
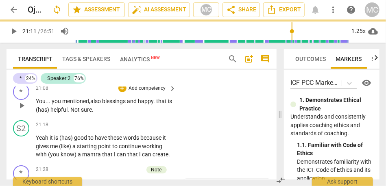
click at [104, 105] on span "blessings" at bounding box center [114, 101] width 25 height 7
click at [161, 105] on span "that" at bounding box center [162, 101] width 12 height 7
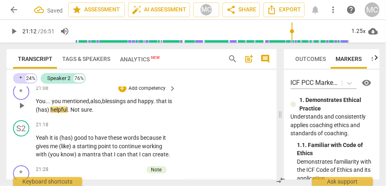
click at [138, 105] on span "and" at bounding box center [132, 101] width 11 height 7
click at [160, 105] on span "that" at bounding box center [162, 101] width 12 height 7
drag, startPoint x: 72, startPoint y: 140, endPoint x: 54, endPoint y: 141, distance: 18.0
click at [54, 114] on p "You... you mentioned, also, blessings and happy if that is (has) helpful . Not …" at bounding box center [104, 105] width 137 height 17
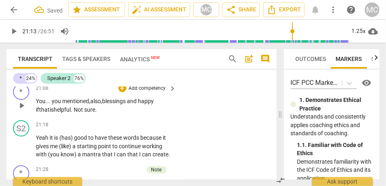
click at [79, 113] on span "Not" at bounding box center [79, 110] width 11 height 7
click at [83, 113] on span "helpful. I am" at bounding box center [69, 110] width 31 height 7
click at [104, 113] on span "sure" at bounding box center [98, 110] width 11 height 7
click at [152, 92] on p "Add competency" at bounding box center [147, 88] width 39 height 7
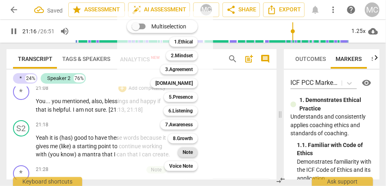
click at [186, 154] on b "Note" at bounding box center [188, 153] width 10 height 10
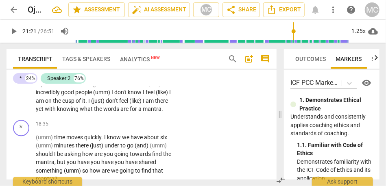
scroll to position [3044, 0]
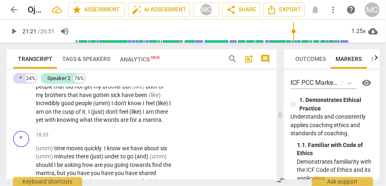
click at [103, 123] on span "words" at bounding box center [111, 120] width 17 height 7
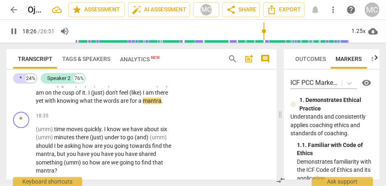
scroll to position [3064, 0]
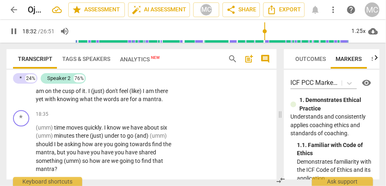
click at [120, 102] on span "are" at bounding box center [124, 99] width 9 height 7
click at [143, 102] on span "mantra" at bounding box center [152, 99] width 19 height 7
type input "1107"
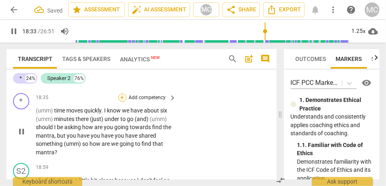
scroll to position [3095, 0]
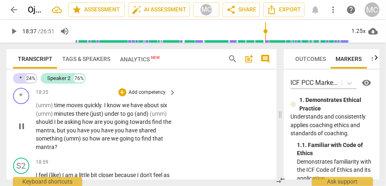
click at [48, 109] on span "(umm)" at bounding box center [45, 105] width 18 height 7
click at [56, 109] on span "time" at bounding box center [60, 105] width 12 height 7
type input "1117"
click at [90, 109] on span "quickly" at bounding box center [92, 105] width 17 height 7
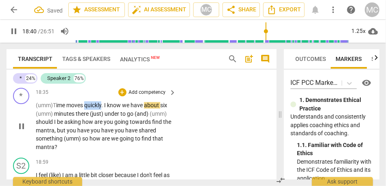
click at [90, 109] on span "quickly" at bounding box center [92, 105] width 17 height 7
click at [104, 109] on span "." at bounding box center [102, 105] width 3 height 7
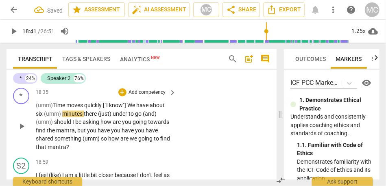
click at [169, 125] on p "(umm) T ime moves quickly . [" I know"] We have about six (umm) minutes there (…" at bounding box center [104, 126] width 137 height 50
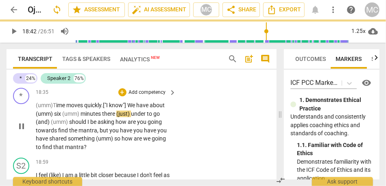
click at [57, 117] on span "six" at bounding box center [58, 114] width 8 height 7
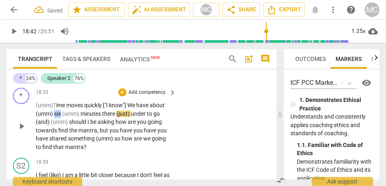
click at [57, 117] on span "six" at bounding box center [58, 114] width 8 height 7
drag, startPoint x: 83, startPoint y: 131, endPoint x: 67, endPoint y: 132, distance: 15.9
click at [67, 132] on p "(umm) T ime moves quickly . [" I know"] We have about (umm) six (umm) minutes t…" at bounding box center [104, 126] width 137 height 50
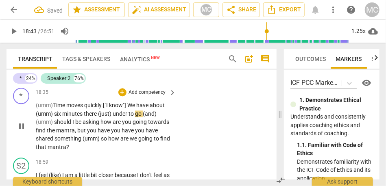
click at [100, 117] on span "(just)" at bounding box center [105, 114] width 15 height 7
click at [104, 117] on span "(just)" at bounding box center [105, 114] width 15 height 7
click at [130, 134] on p "(umm) T ime moves quickly . [" I know"] We have about (umm) six minutes there, …" at bounding box center [104, 126] width 137 height 50
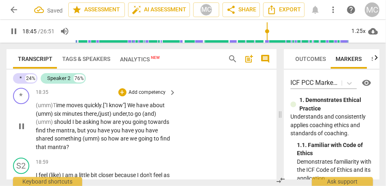
click at [130, 134] on p "(umm) T ime moves quickly . [" I know"] We have about (umm) six minutes there, …" at bounding box center [104, 126] width 137 height 50
click at [128, 117] on span "under," at bounding box center [120, 114] width 15 height 7
click at [135, 117] on span "to" at bounding box center [131, 114] width 7 height 7
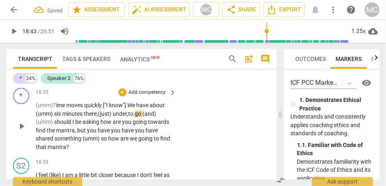
click at [135, 117] on span "to" at bounding box center [131, 114] width 7 height 7
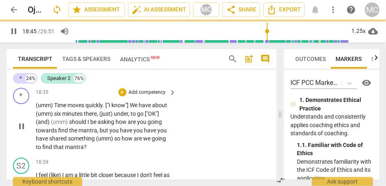
click at [192, 124] on div "* play_arrow pause 18:35 + Add competency keyboard_arrow_right (umm) Time moves…" at bounding box center [142, 120] width 270 height 70
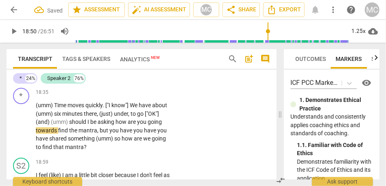
click at [140, 117] on span "go" at bounding box center [141, 114] width 8 height 7
click at [73, 125] on span "should" at bounding box center [78, 122] width 18 height 7
type input "1128"
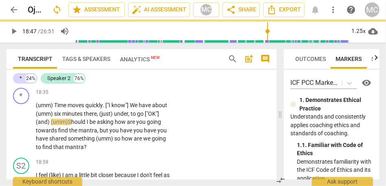
click at [148, 117] on span "["OK"]" at bounding box center [152, 114] width 14 height 7
click at [35, 145] on div "play_arrow pause" at bounding box center [25, 126] width 21 height 45
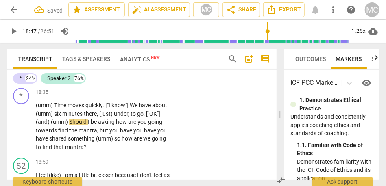
click at [37, 125] on span "(and)" at bounding box center [43, 122] width 15 height 7
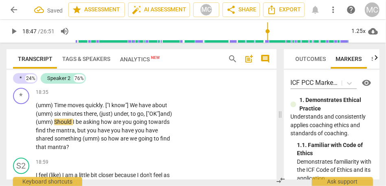
click at [160, 117] on span "and)" at bounding box center [166, 114] width 12 height 7
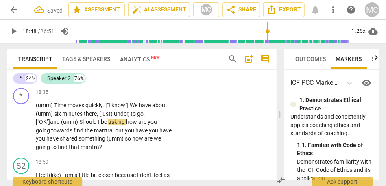
click at [83, 125] on span "Should" at bounding box center [88, 122] width 19 height 7
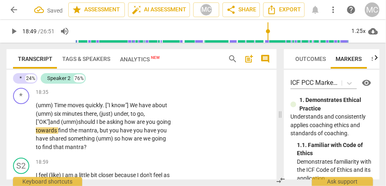
click at [124, 125] on span "asking" at bounding box center [116, 122] width 18 height 7
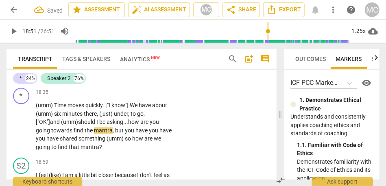
click at [138, 125] on span "how" at bounding box center [134, 122] width 12 height 7
click at [149, 134] on span "you" at bounding box center [154, 130] width 11 height 7
click at [81, 142] on span "shared" at bounding box center [82, 138] width 19 height 7
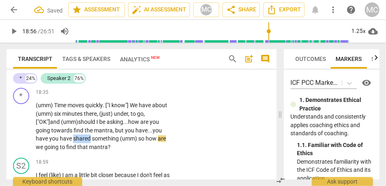
click at [81, 142] on span "shared" at bounding box center [82, 138] width 19 height 7
click at [95, 142] on span "something" at bounding box center [106, 138] width 28 height 7
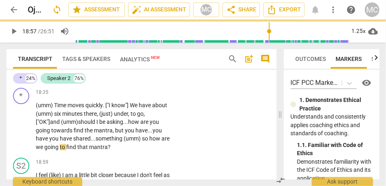
click at [118, 142] on span "something" at bounding box center [110, 138] width 28 height 7
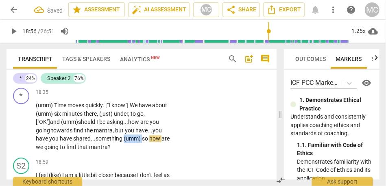
drag, startPoint x: 144, startPoint y: 157, endPoint x: 125, endPoint y: 156, distance: 19.1
click at [125, 151] on p "(umm) Time moves quickly . ["I know"] We have about (umm) six minutes there , (…" at bounding box center [104, 126] width 137 height 50
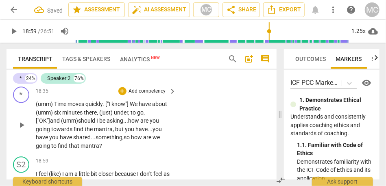
scroll to position [3096, 0]
click at [144, 95] on p "Add competency" at bounding box center [147, 91] width 39 height 7
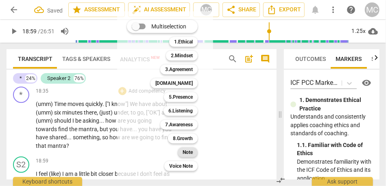
click at [185, 155] on b "Note" at bounding box center [188, 153] width 10 height 10
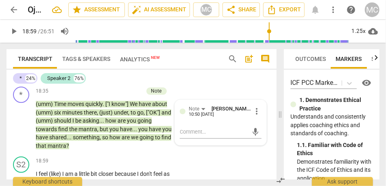
click at [205, 60] on div "Transcript Tags & Speakers Analytics New" at bounding box center [114, 59] width 202 height 20
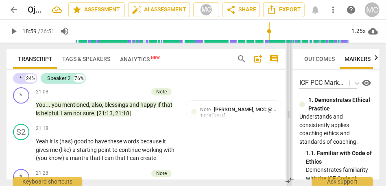
scroll to position [3331, 0]
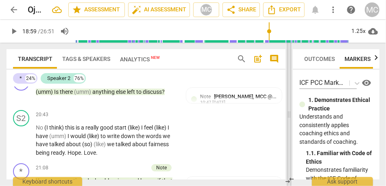
drag, startPoint x: 280, startPoint y: 114, endPoint x: 290, endPoint y: 115, distance: 10.2
click at [290, 115] on span at bounding box center [289, 115] width 5 height 144
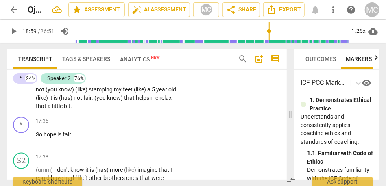
scroll to position [2813, 0]
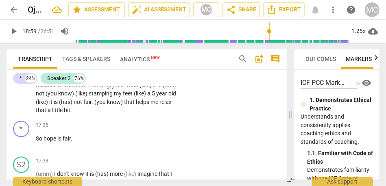
click at [48, 113] on span "that" at bounding box center [42, 110] width 12 height 7
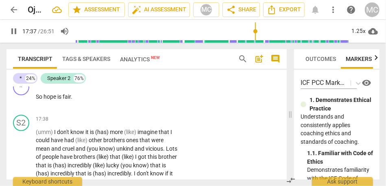
scroll to position [2865, 0]
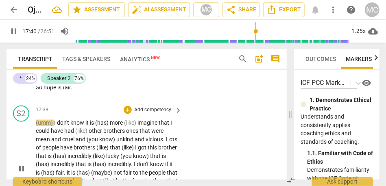
click at [48, 153] on p "(umm) I don't know it is (has) more (like) imagine that I could have had (like)…" at bounding box center [107, 169] width 142 height 100
click at [36, 126] on span "(umm)" at bounding box center [45, 123] width 18 height 7
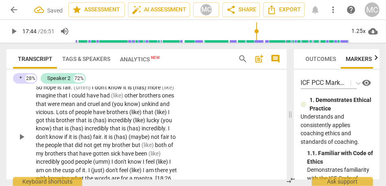
click at [97, 91] on span "don't" at bounding box center [101, 87] width 13 height 7
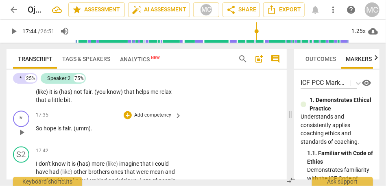
scroll to position [2824, 0]
click at [48, 103] on span "that" at bounding box center [42, 100] width 12 height 7
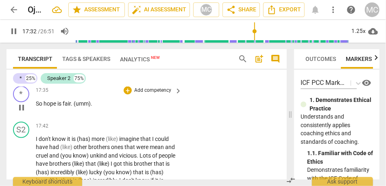
scroll to position [2850, 0]
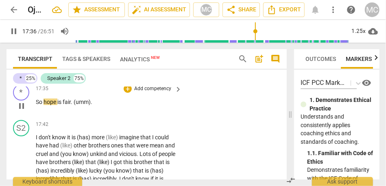
click at [34, 111] on div "play_arrow pause" at bounding box center [25, 106] width 21 height 11
click at [37, 105] on span "So" at bounding box center [40, 102] width 8 height 7
type input "1057"
click at [37, 105] on span "(so" at bounding box center [40, 102] width 8 height 7
click at [46, 105] on span "hope" at bounding box center [51, 102] width 14 height 7
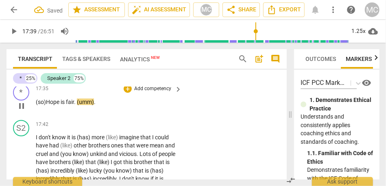
click at [79, 105] on span "(umm)" at bounding box center [85, 102] width 17 height 7
type input "1059"
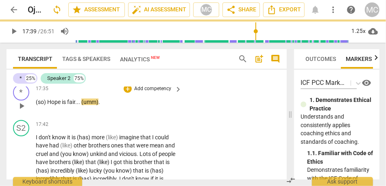
click at [108, 114] on div "17:35 + Add competency keyboard_arrow_right (so) Hope is fair . . . (umm) ." at bounding box center [109, 99] width 147 height 29
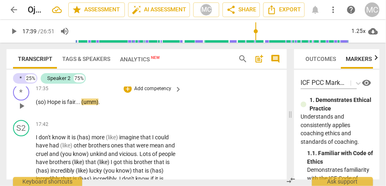
click at [105, 107] on p "(so) Hope is fair . . . (umm) ." at bounding box center [107, 102] width 142 height 9
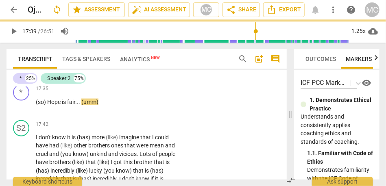
drag, startPoint x: 28, startPoint y: 29, endPoint x: 23, endPoint y: 28, distance: 4.5
click at [26, 28] on span "17:39" at bounding box center [29, 31] width 14 height 7
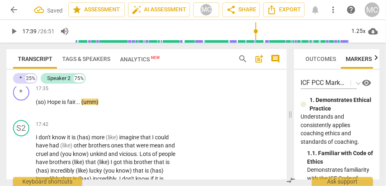
click at [23, 28] on span "17:39" at bounding box center [29, 31] width 14 height 7
click at [23, 29] on span "17:39" at bounding box center [29, 31] width 14 height 7
click at [14, 35] on span "play_arrow" at bounding box center [14, 31] width 10 height 10
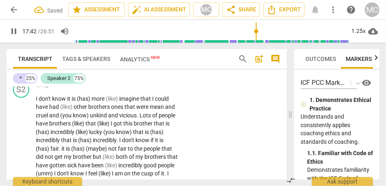
scroll to position [2864, 0]
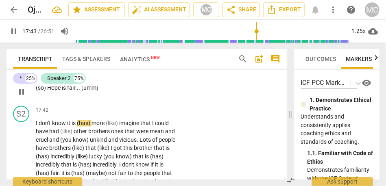
click at [146, 78] on p "Add competency" at bounding box center [152, 74] width 39 height 7
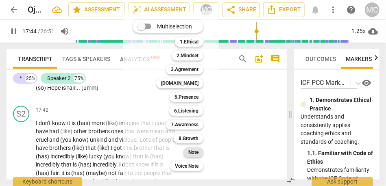
click at [196, 152] on b "Note" at bounding box center [193, 153] width 10 height 10
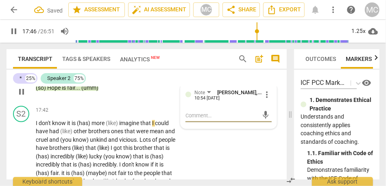
click at [72, 91] on span "fair" at bounding box center [71, 88] width 8 height 7
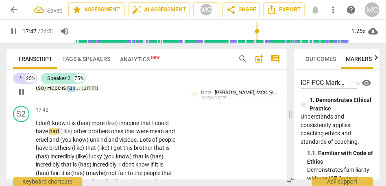
click at [72, 91] on span "fair" at bounding box center [71, 88] width 8 height 7
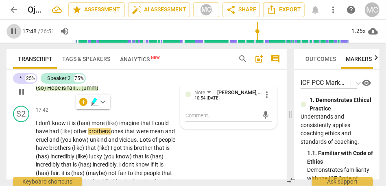
click at [16, 33] on span "pause" at bounding box center [14, 31] width 10 height 10
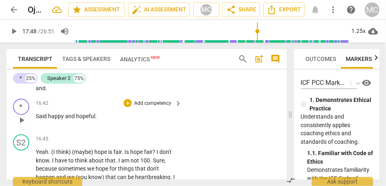
scroll to position [2672, 0]
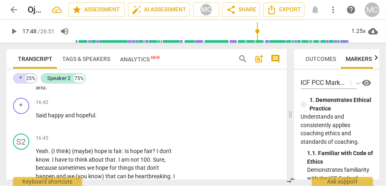
click at [63, 92] on p "Yeah I am thinking about (like) I am (kind of) word smithing in my head because…" at bounding box center [107, 54] width 142 height 75
click at [142, 82] on span "and" at bounding box center [147, 79] width 11 height 7
click at [153, 82] on span "fairness" at bounding box center [163, 79] width 20 height 7
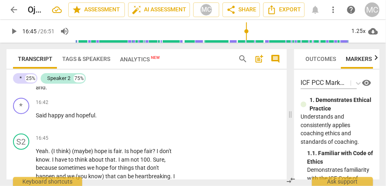
click at [153, 82] on span "fairness" at bounding box center [163, 79] width 20 height 7
click at [113, 92] on p "Yeah I am thinking about (like) I am (kind of) word smithing in my head because…" at bounding box center [107, 54] width 142 height 75
type input "999"
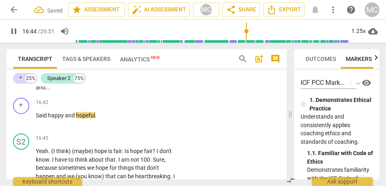
click at [50, 91] on span "and..." at bounding box center [43, 87] width 15 height 7
click at [14, 31] on span "pause" at bounding box center [14, 31] width 10 height 10
type input "1003"
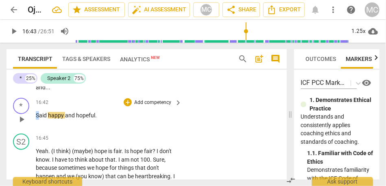
drag, startPoint x: 39, startPoint y: 141, endPoint x: 26, endPoint y: 140, distance: 12.6
click at [26, 131] on div "* play_arrow pause 16:42 + Add competency keyboard_arrow_right Said happy and h…" at bounding box center [147, 113] width 280 height 36
click at [53, 119] on span "You said" at bounding box center [47, 115] width 23 height 7
click at [59, 119] on span "happy" at bounding box center [67, 115] width 17 height 7
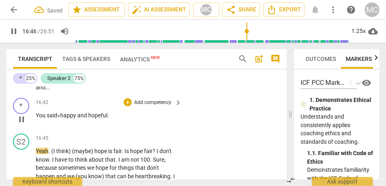
click at [77, 119] on span "happy" at bounding box center [68, 115] width 17 height 7
click at [90, 119] on span "and" at bounding box center [84, 115] width 11 height 7
click at [125, 127] on div "16:42 + Add competency keyboard_arrow_right You said « happy» and « hopeful ." at bounding box center [109, 112] width 147 height 29
click at [122, 120] on p "You said «happy» and «hopeful ." at bounding box center [107, 115] width 142 height 9
type input "1016"
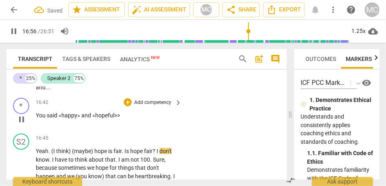
scroll to position [2722, 0]
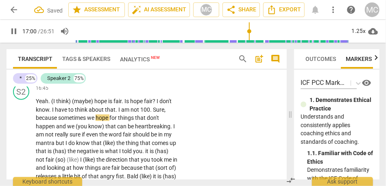
click at [17, 74] on span "pause" at bounding box center [22, 70] width 10 height 10
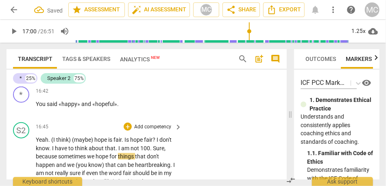
scroll to position [2684, 0]
click at [148, 95] on div "+ Add competency" at bounding box center [148, 91] width 48 height 8
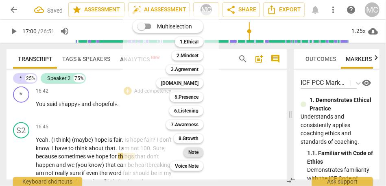
click at [188, 152] on div "Note" at bounding box center [193, 153] width 20 height 10
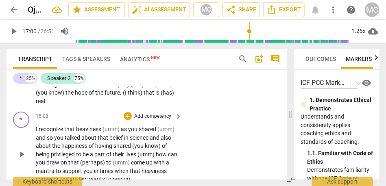
scroll to position [2484, 0]
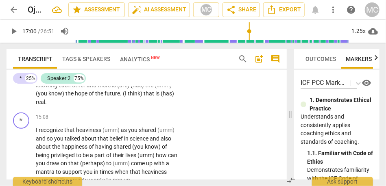
click at [107, 97] on span "future" at bounding box center [112, 93] width 15 height 7
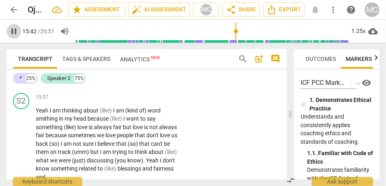
click at [16, 33] on span "pause" at bounding box center [14, 31] width 10 height 10
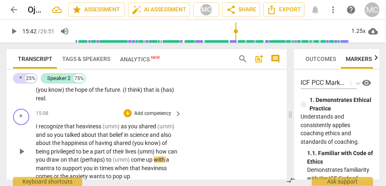
scroll to position [2488, 0]
click at [144, 94] on span "that" at bounding box center [150, 90] width 12 height 7
click at [98, 94] on span "the" at bounding box center [99, 90] width 9 height 7
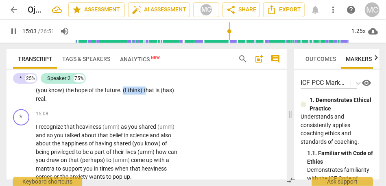
drag, startPoint x: 145, startPoint y: 116, endPoint x: 122, endPoint y: 118, distance: 22.9
type input "904"
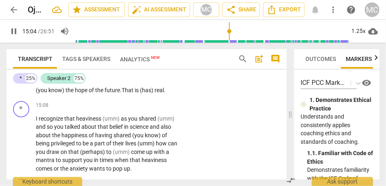
click at [135, 94] on span "hat" at bounding box center [130, 90] width 10 height 7
click at [118, 94] on span "future" at bounding box center [112, 90] width 15 height 7
click at [146, 94] on span "real" at bounding box center [141, 90] width 9 height 7
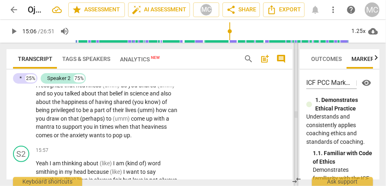
scroll to position [2454, 0]
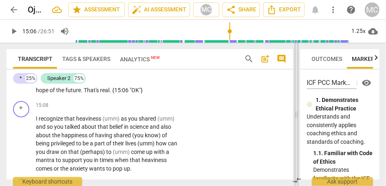
drag, startPoint x: 288, startPoint y: 116, endPoint x: 294, endPoint y: 116, distance: 6.1
click at [294, 116] on span at bounding box center [296, 115] width 5 height 144
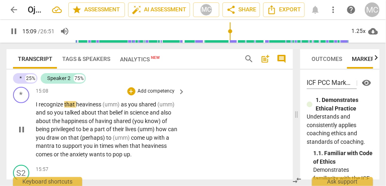
scroll to position [2468, 0]
type input "911"
click at [78, 108] on span "heaviness" at bounding box center [89, 104] width 26 height 7
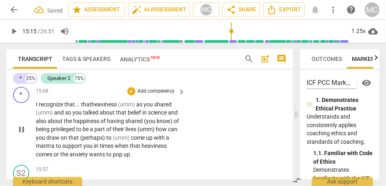
click at [174, 130] on p "I recognize that... that heaviness (umm) as you shared (umm) and so you talked …" at bounding box center [109, 129] width 146 height 59
click at [72, 116] on span "you" at bounding box center [77, 112] width 11 height 7
click at [146, 108] on span "you" at bounding box center [149, 104] width 11 height 7
click at [66, 116] on span "so" at bounding box center [68, 112] width 7 height 7
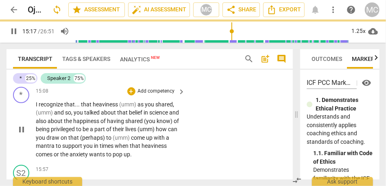
click at [198, 160] on div "* play_arrow pause 15:08 + Add competency keyboard_arrow_right I recognize that…" at bounding box center [150, 123] width 286 height 78
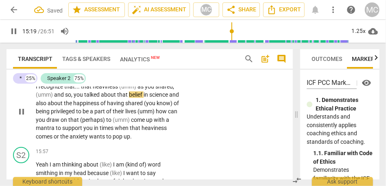
scroll to position [2487, 0]
click at [96, 98] on span "talked" at bounding box center [92, 94] width 17 height 7
click at [169, 98] on span "and" at bounding box center [174, 94] width 10 height 7
type input "922"
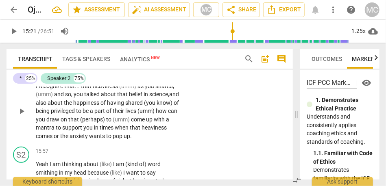
click at [64, 106] on span "about" at bounding box center [56, 103] width 16 height 7
click at [144, 106] on span "shared" at bounding box center [134, 103] width 19 height 7
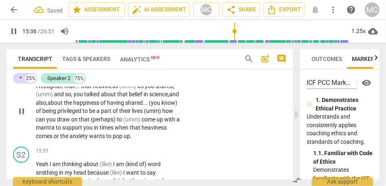
click at [144, 114] on span "(umm)" at bounding box center [153, 111] width 18 height 7
click at [161, 114] on span "how" at bounding box center [166, 111] width 11 height 7
click at [117, 123] on span "(perhaps)" at bounding box center [104, 119] width 26 height 7
click at [118, 123] on span "perhaps)" at bounding box center [106, 119] width 24 height 7
click at [120, 123] on span "to" at bounding box center [123, 119] width 7 height 7
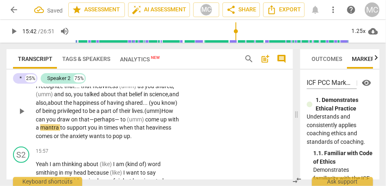
click at [120, 123] on span "to" at bounding box center [123, 119] width 7 height 7
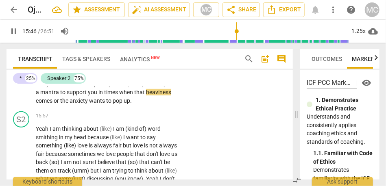
scroll to position [2523, 0]
click at [74, 105] on p "I recognize that . . . that heaviness (umm) as you shared , (umm) and so , you …" at bounding box center [109, 75] width 146 height 59
click at [124, 104] on span "up?" at bounding box center [128, 100] width 9 height 7
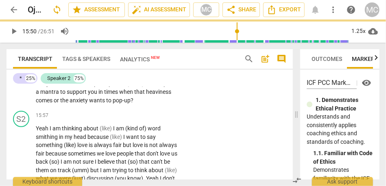
click at [181, 105] on div "I recognize that . . . that heaviness (umm) as you shared , (umm) and so , you …" at bounding box center [111, 75] width 150 height 59
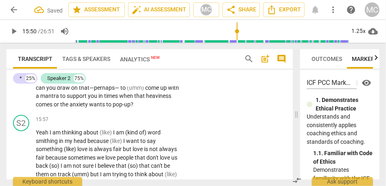
click at [89, 108] on span "anxiety" at bounding box center [80, 104] width 20 height 7
click at [131, 108] on span "pop-up" at bounding box center [122, 104] width 18 height 7
type input "950"
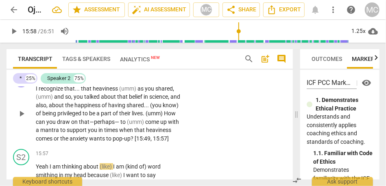
scroll to position [2484, 0]
click at [147, 79] on p "Add competency" at bounding box center [156, 75] width 39 height 7
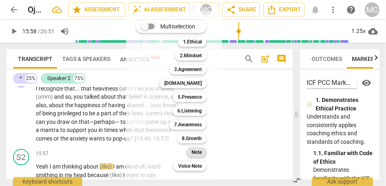
click at [194, 150] on b "Note" at bounding box center [197, 153] width 10 height 10
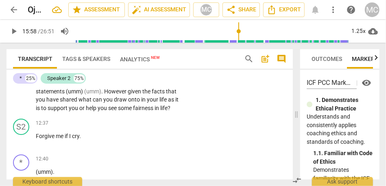
scroll to position [2069, 0]
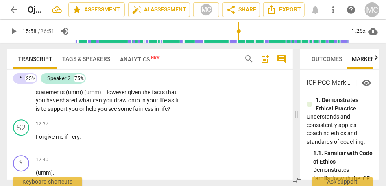
click at [114, 112] on span "see" at bounding box center [113, 109] width 10 height 7
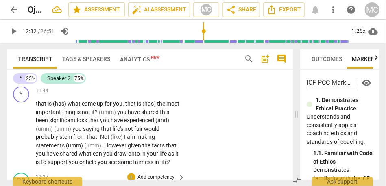
scroll to position [1988, 0]
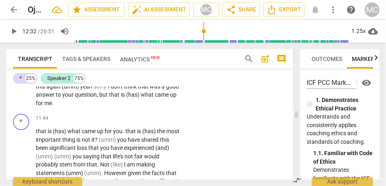
click at [121, 98] on span "that" at bounding box center [115, 95] width 12 height 7
type input "703"
drag, startPoint x: 148, startPoint y: 113, endPoint x: 186, endPoint y: 113, distance: 37.8
click at [186, 111] on div "S2 play_arrow pause 10:44 + Add competency keyboard_arrow_right I don't know . …" at bounding box center [150, 33] width 286 height 153
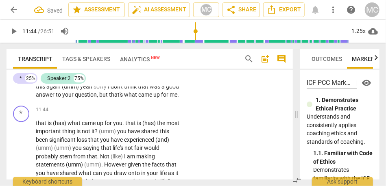
click at [153, 98] on span "up" at bounding box center [157, 95] width 8 height 7
click at [170, 98] on span "me" at bounding box center [174, 95] width 8 height 7
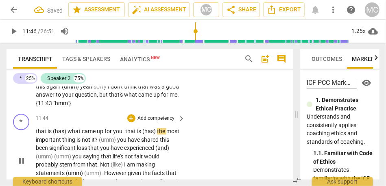
click at [37, 135] on span "that" at bounding box center [42, 131] width 12 height 7
type input "706"
drag, startPoint x: 72, startPoint y: 150, endPoint x: 47, endPoint y: 149, distance: 24.4
click at [47, 149] on p "That is (has) what came up for you . that is (has) the most important thing is …" at bounding box center [109, 160] width 146 height 67
click at [53, 135] on span "That's w" at bounding box center [46, 131] width 21 height 7
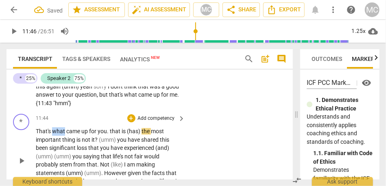
click at [53, 135] on span "That's w" at bounding box center [46, 131] width 21 height 7
click at [109, 135] on span "." at bounding box center [108, 131] width 3 height 7
drag, startPoint x: 144, startPoint y: 147, endPoint x: 121, endPoint y: 147, distance: 22.4
click at [121, 147] on p "That's w hat came up for you. That is (has) the most important thing is not it …" at bounding box center [109, 160] width 146 height 67
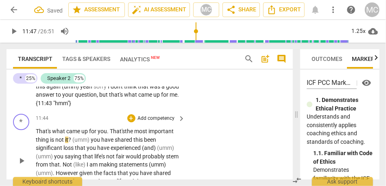
click at [138, 135] on span "most" at bounding box center [141, 131] width 14 height 7
click at [52, 143] on span "is" at bounding box center [52, 140] width 5 height 7
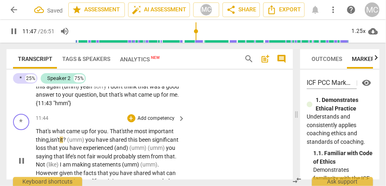
scroll to position [2015, 0]
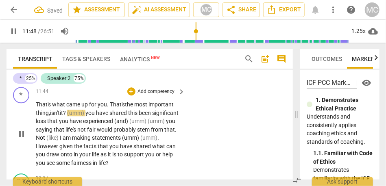
click at [92, 116] on span "you" at bounding box center [90, 113] width 11 height 7
click at [95, 116] on span "ou" at bounding box center [91, 113] width 8 height 7
click at [127, 116] on span "shared" at bounding box center [118, 113] width 19 height 7
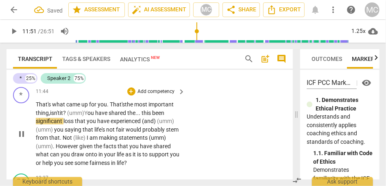
click at [152, 116] on span "this" at bounding box center [147, 113] width 11 height 7
click at [115, 116] on span "shared the..." at bounding box center [125, 113] width 33 height 7
click at [168, 116] on span "been" at bounding box center [162, 113] width 12 height 7
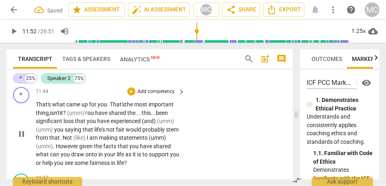
click at [148, 116] on span "this..." at bounding box center [149, 113] width 14 height 7
click at [166, 116] on span "been" at bounding box center [162, 113] width 12 height 7
click at [144, 124] on span "(and)" at bounding box center [149, 121] width 15 height 7
click at [157, 124] on span "(umm)" at bounding box center [163, 121] width 17 height 7
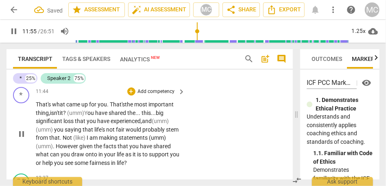
click at [147, 124] on span "and" at bounding box center [147, 121] width 10 height 7
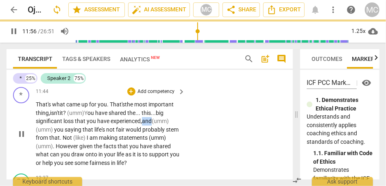
click at [147, 124] on span "and" at bounding box center [147, 121] width 10 height 7
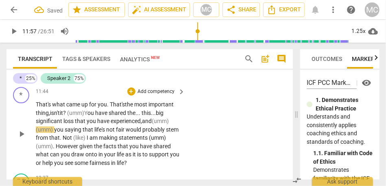
click at [155, 124] on span "(umm)" at bounding box center [160, 121] width 17 height 7
click at [177, 137] on p "That's w hat came up for you. That's the most important thing, isn't it ? (umm)…" at bounding box center [109, 133] width 146 height 67
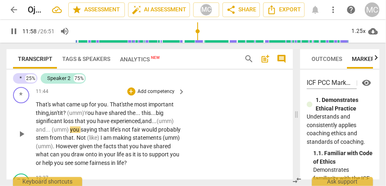
click at [214, 141] on div "* play_arrow pause 11:44 + Add competency keyboard_arrow_right That's w hat cam…" at bounding box center [150, 127] width 286 height 87
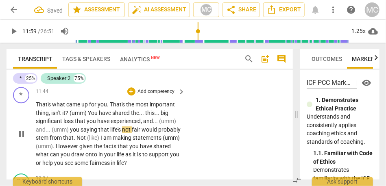
click at [147, 124] on span "and" at bounding box center [148, 121] width 10 height 7
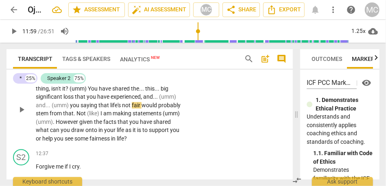
click at [71, 109] on span "you" at bounding box center [75, 105] width 11 height 7
click at [78, 109] on span "you" at bounding box center [75, 105] width 11 height 7
type input "719"
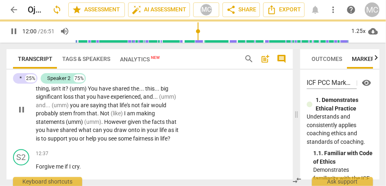
click at [150, 123] on p "That's what came up for you . That's the most important thing , isn't it ? (umm…" at bounding box center [109, 109] width 146 height 67
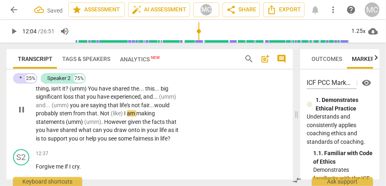
click at [102, 117] on span "Not" at bounding box center [105, 113] width 11 height 7
click at [102, 117] on span "not" at bounding box center [102, 113] width 9 height 7
click at [116, 117] on span "(like)" at bounding box center [113, 113] width 13 height 7
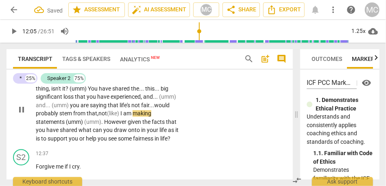
click at [133, 117] on span "am" at bounding box center [127, 113] width 9 height 7
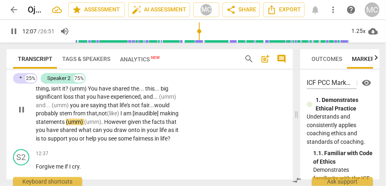
click at [66, 125] on span "statements" at bounding box center [51, 122] width 30 height 7
click at [142, 125] on span "given" at bounding box center [134, 122] width 15 height 7
click at [126, 125] on span "However," at bounding box center [114, 122] width 23 height 7
click at [78, 133] on span "shared" at bounding box center [69, 130] width 19 height 7
click at [35, 140] on div "play_arrow pause" at bounding box center [25, 109] width 21 height 61
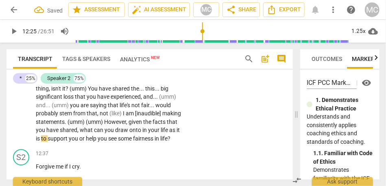
click at [142, 133] on span "onto" at bounding box center [135, 130] width 13 height 7
type input "746"
click at [75, 143] on p "That's what came up for you . That's the most important thing , isn't it ? (umm…" at bounding box center [109, 109] width 146 height 67
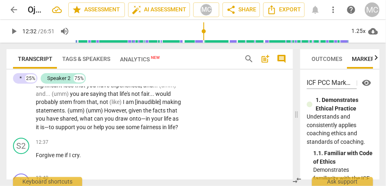
click at [141, 131] on span "fairness" at bounding box center [152, 127] width 22 height 7
click at [168, 131] on span "life" at bounding box center [171, 127] width 7 height 7
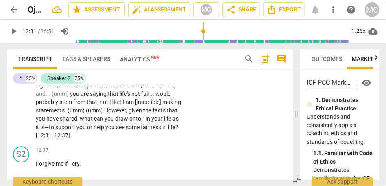
click at [216, 116] on div "* play_arrow pause 11:44 + Add competency keyboard_arrow_right That's what came…" at bounding box center [150, 95] width 286 height 95
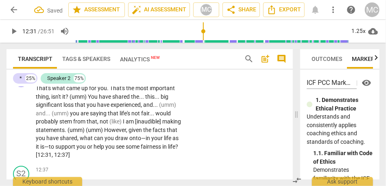
scroll to position [2028, 0]
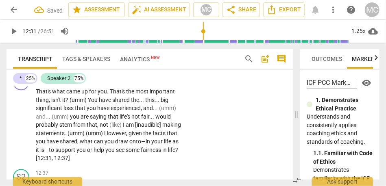
click at [166, 83] on p "Add competency" at bounding box center [156, 78] width 39 height 7
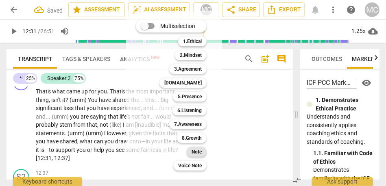
click at [194, 148] on b "Note" at bounding box center [197, 152] width 10 height 10
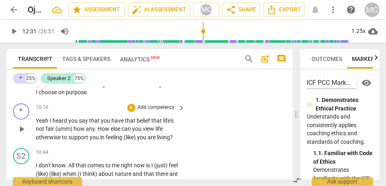
scroll to position [1792, 0]
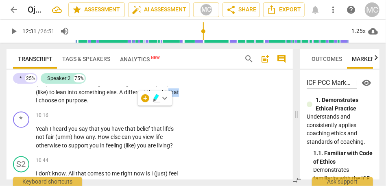
click at [17, 37] on div "play_arrow 12:31 / 26:51 volume_up 1.25x cloud_download" at bounding box center [193, 31] width 373 height 23
click at [119, 96] on span "A" at bounding box center [121, 92] width 5 height 7
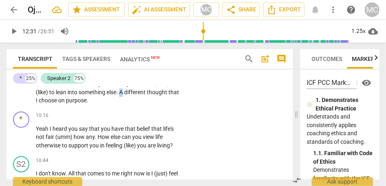
click at [119, 96] on span "A" at bounding box center [121, 92] width 5 height 7
click at [66, 104] on span "purpose" at bounding box center [76, 101] width 21 height 7
type input "615"
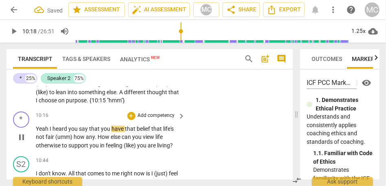
click at [49, 147] on p "Yeah I heard you say that you have that belief that life's not fair (umm) how a…" at bounding box center [109, 137] width 146 height 25
type input "618"
click at [49, 133] on span "Yeah." at bounding box center [43, 129] width 14 height 7
click at [56, 141] on span "(umm)" at bounding box center [64, 137] width 18 height 7
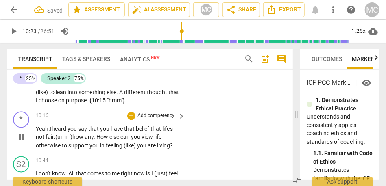
click at [78, 141] on span "how" at bounding box center [78, 137] width 12 height 7
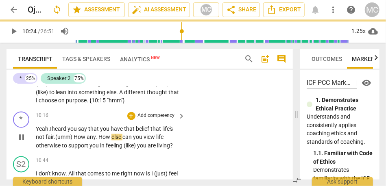
click at [87, 141] on span "ow" at bounding box center [82, 137] width 9 height 7
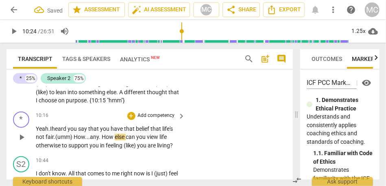
click at [103, 141] on span "How" at bounding box center [108, 137] width 13 height 7
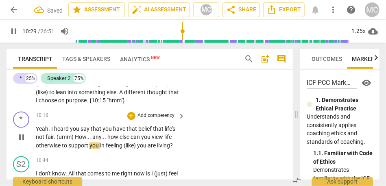
click at [126, 149] on span "(like)" at bounding box center [130, 146] width 13 height 7
type input "630"
click at [132, 149] on span "like)" at bounding box center [129, 146] width 11 height 7
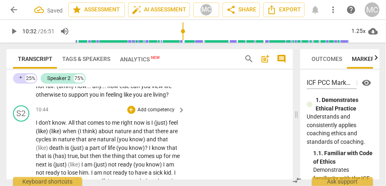
scroll to position [1844, 0]
click at [116, 98] on span "feeling" at bounding box center [115, 94] width 18 height 7
click at [164, 98] on span "living" at bounding box center [159, 94] width 13 height 7
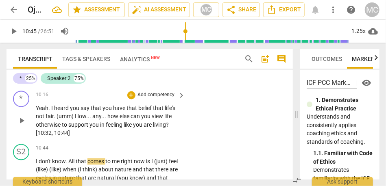
scroll to position [1812, 0]
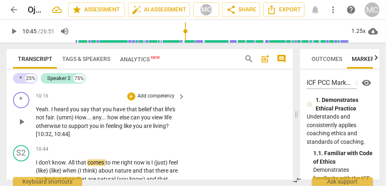
click at [159, 100] on p "Add competency" at bounding box center [156, 96] width 39 height 7
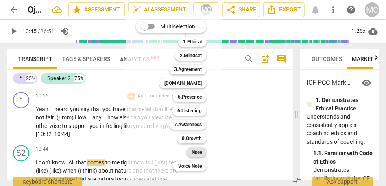
click at [199, 151] on b "Note" at bounding box center [197, 153] width 10 height 10
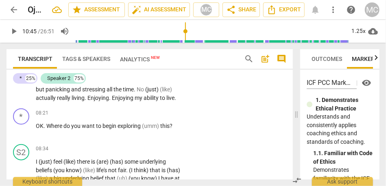
scroll to position [1497, 0]
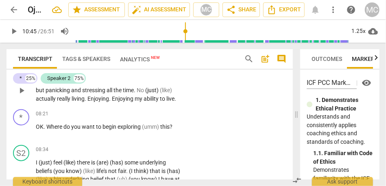
click at [116, 102] on p "Yeah (like) really living . Not (just) breathing and existing but panicking and…" at bounding box center [109, 90] width 146 height 25
click at [119, 102] on span "Enjoying" at bounding box center [123, 99] width 23 height 7
click at [155, 102] on span "ability" at bounding box center [152, 99] width 16 height 7
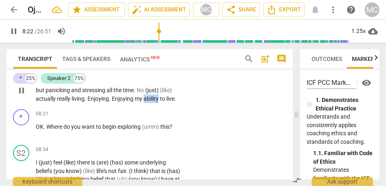
click at [155, 102] on span "ability" at bounding box center [152, 99] width 16 height 7
click at [172, 102] on span "live" at bounding box center [170, 99] width 8 height 7
type input "498"
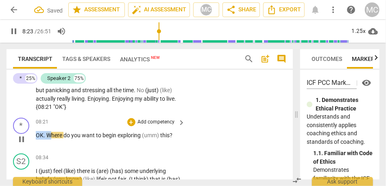
drag, startPoint x: 49, startPoint y: 145, endPoint x: 28, endPoint y: 147, distance: 20.4
click at [28, 147] on div "* play_arrow pause 08:21 + Add competency keyboard_arrow_right OK . Where do yo…" at bounding box center [150, 133] width 286 height 36
type input "504"
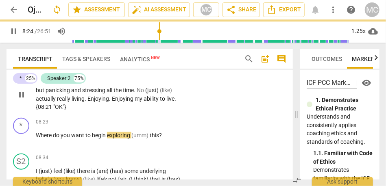
click at [62, 102] on span "really" at bounding box center [64, 99] width 15 height 7
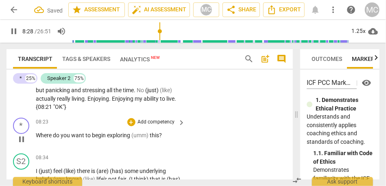
click at [24, 144] on span "pause" at bounding box center [22, 140] width 10 height 10
type input "509"
click at [157, 139] on span "this" at bounding box center [154, 135] width 9 height 7
click at [169, 126] on p "Add competency" at bounding box center [156, 122] width 39 height 7
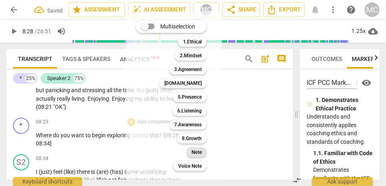
click at [194, 156] on b "Note" at bounding box center [197, 153] width 10 height 10
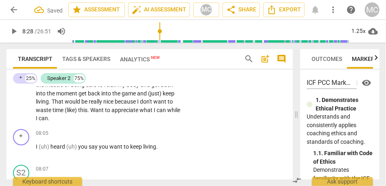
scroll to position [1395, 0]
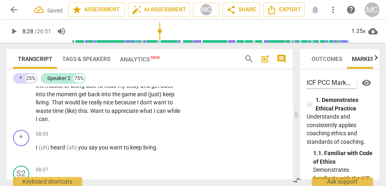
click at [78, 114] on span "(like)" at bounding box center [71, 111] width 13 height 7
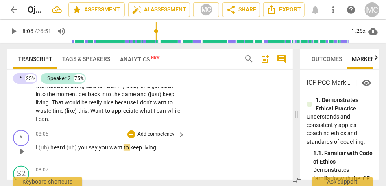
click at [35, 157] on div "play_arrow pause" at bounding box center [25, 151] width 21 height 11
click at [35, 153] on div "* play_arrow pause" at bounding box center [24, 144] width 23 height 29
click at [36, 151] on span "I" at bounding box center [37, 147] width 3 height 7
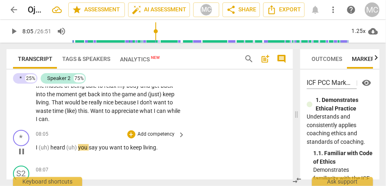
click at [50, 151] on span "heard" at bounding box center [58, 147] width 16 height 7
type input "486"
click at [38, 151] on span "I" at bounding box center [37, 147] width 3 height 7
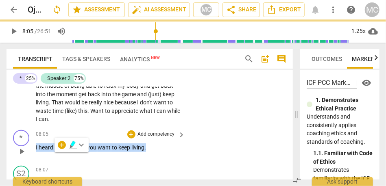
click at [38, 151] on span "I" at bounding box center [37, 147] width 3 height 7
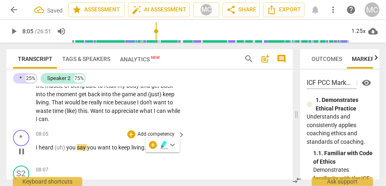
click at [63, 151] on span "(uh)" at bounding box center [61, 147] width 12 height 7
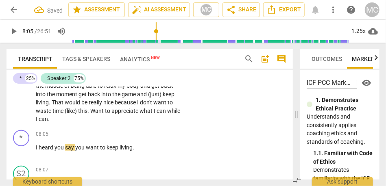
click at [167, 114] on span "while" at bounding box center [173, 111] width 13 height 7
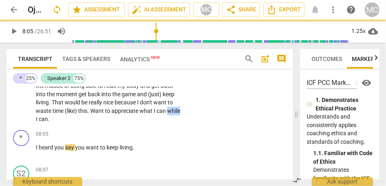
click at [167, 114] on span "while" at bounding box center [173, 111] width 13 height 7
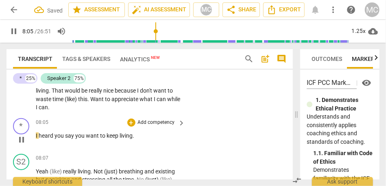
scroll to position [1411, 0]
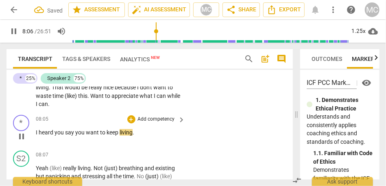
click at [61, 136] on span "you" at bounding box center [60, 132] width 11 height 7
click at [74, 136] on span "say" at bounding box center [70, 132] width 10 height 7
type input "487"
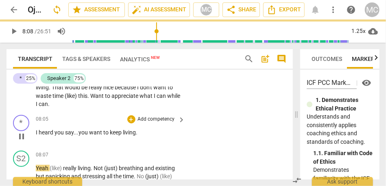
click at [149, 123] on div "+ Add competency keyboard_arrow_right" at bounding box center [156, 119] width 61 height 9
click at [149, 123] on p "Add competency" at bounding box center [156, 119] width 39 height 7
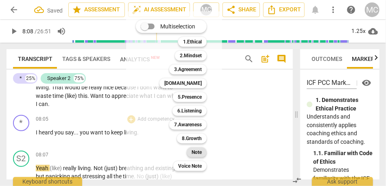
click at [190, 150] on div "Note" at bounding box center [197, 153] width 20 height 10
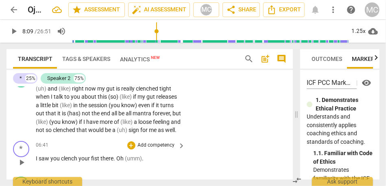
scroll to position [1068, 0]
click at [105, 131] on span "would" at bounding box center [96, 130] width 17 height 7
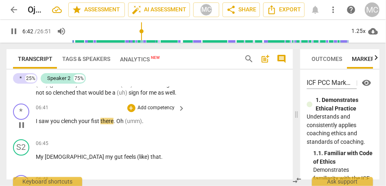
scroll to position [1108, 0]
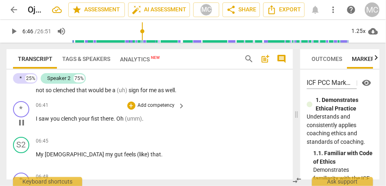
click at [105, 122] on span "there" at bounding box center [106, 119] width 13 height 7
type input "404"
click at [117, 122] on span "Oh" at bounding box center [120, 119] width 9 height 7
click at [166, 123] on p "I saw you clench your fist there, ["mm-hmm"} umm) ." at bounding box center [109, 119] width 146 height 9
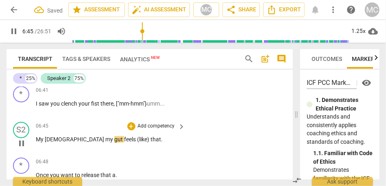
scroll to position [1125, 0]
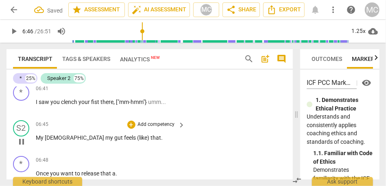
click at [105, 141] on span "my" at bounding box center [109, 138] width 9 height 7
type input "406"
click at [68, 141] on span "(like)" at bounding box center [74, 138] width 13 height 7
type input "407"
click at [64, 150] on div "06:45 + Add competency keyboard_arrow_right My gut f eels like) that ." at bounding box center [111, 134] width 150 height 29
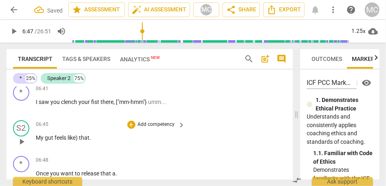
click at [76, 150] on div "06:45 + Add competency keyboard_arrow_right My gut feels like) that ." at bounding box center [111, 134] width 150 height 29
click at [79, 141] on span "like)" at bounding box center [73, 138] width 11 height 7
click at [45, 141] on span "gut" at bounding box center [50, 138] width 10 height 7
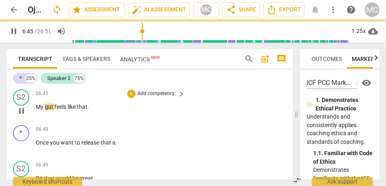
scroll to position [1156, 0]
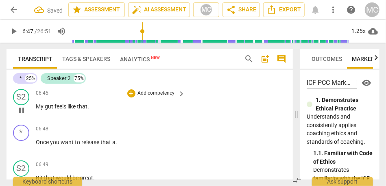
click at [87, 110] on span "that" at bounding box center [82, 106] width 11 height 7
click at [78, 110] on span "that: "Grr."" at bounding box center [89, 106] width 25 height 7
click at [102, 110] on span "that: "Grr."" at bounding box center [89, 106] width 25 height 7
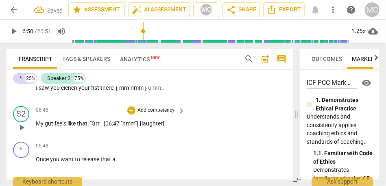
scroll to position [1145, 0]
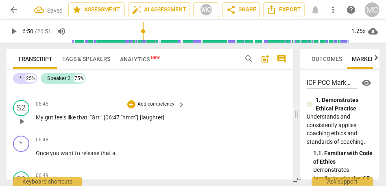
click at [80, 121] on span "that: "Grr." {06:47 "hmm"} [laughter]" at bounding box center [120, 117] width 87 height 7
click at [91, 121] on span "that: "Grr." {06:47 "hmm"} [laughter]" at bounding box center [120, 117] width 87 height 7
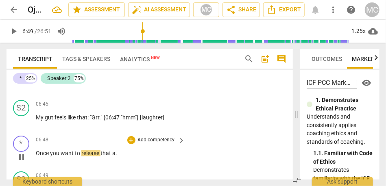
type input "409"
drag, startPoint x: 49, startPoint y: 162, endPoint x: 38, endPoint y: 162, distance: 11.4
click at [38, 157] on span "Once" at bounding box center [43, 153] width 14 height 7
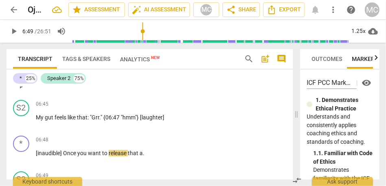
click at [57, 97] on div "* play_arrow pause 06:41 + Add competency keyboard_arrow_right I saw you clench…" at bounding box center [150, 79] width 286 height 36
drag, startPoint x: 82, startPoint y: 161, endPoint x: 65, endPoint y: 161, distance: 17.1
click at [65, 158] on p "[inaudible] Once you want to release that a ." at bounding box center [109, 153] width 146 height 9
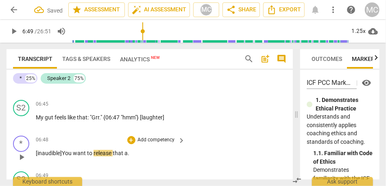
click at [65, 157] on span "[inaudible] Y" at bounding box center [50, 153] width 29 height 7
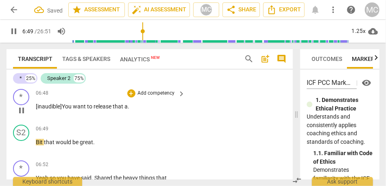
scroll to position [1198, 0]
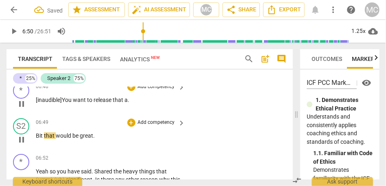
type input "411"
click at [36, 139] on span "Bit" at bounding box center [40, 136] width 8 height 7
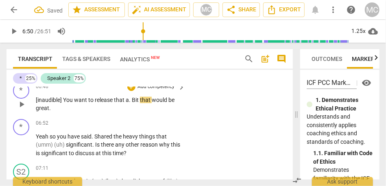
click at [132, 103] on span "Bit" at bounding box center [136, 100] width 8 height 7
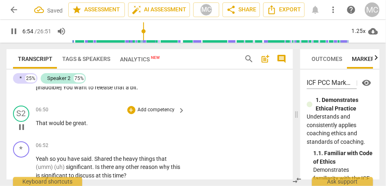
scroll to position [1213, 0]
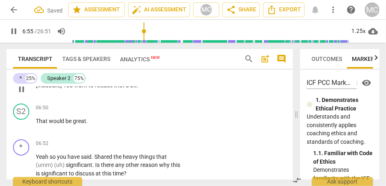
click at [105, 89] on span "release" at bounding box center [104, 85] width 19 height 7
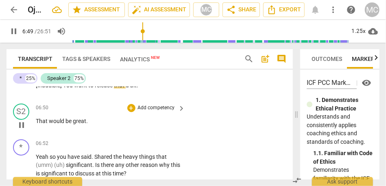
click at [57, 124] on span "would" at bounding box center [57, 121] width 17 height 7
click at [85, 124] on span "great" at bounding box center [79, 121] width 13 height 7
type input "412"
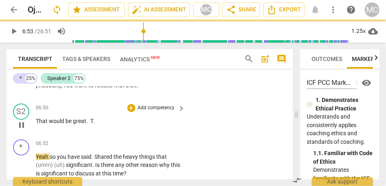
type input "413"
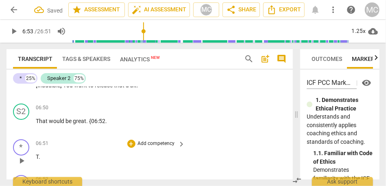
click at [37, 160] on span "T" at bounding box center [37, 157] width 3 height 7
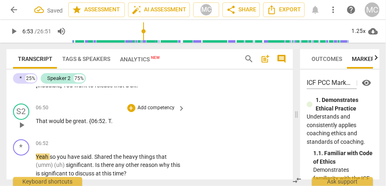
click at [109, 124] on span "T" at bounding box center [109, 121] width 3 height 7
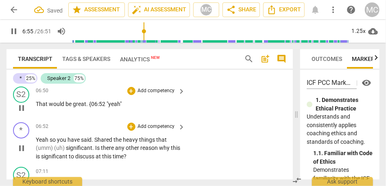
scroll to position [1232, 0]
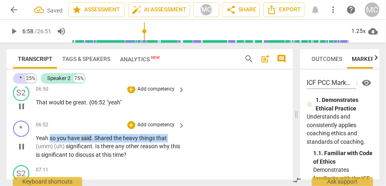
type input "419"
drag, startPoint x: 51, startPoint y: 148, endPoint x: 26, endPoint y: 151, distance: 25.0
click at [26, 151] on div "* play_arrow pause 06:52 + Add competency keyboard_arrow_right Yeah so you have…" at bounding box center [150, 140] width 286 height 45
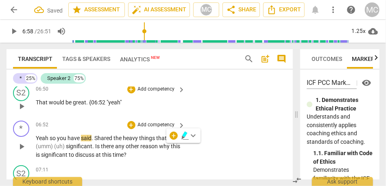
click at [57, 141] on div "06:52 + Add competency keyboard_arrow_right Yeah so you have said . Shared the …" at bounding box center [111, 140] width 150 height 39
drag, startPoint x: 49, startPoint y: 147, endPoint x: 26, endPoint y: 148, distance: 23.2
click at [26, 148] on div "* play_arrow pause 06:52 + Add competency keyboard_arrow_right Yeah so you have…" at bounding box center [150, 140] width 286 height 45
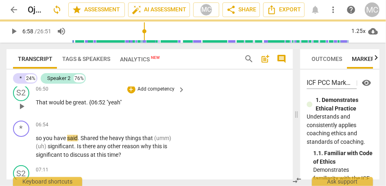
click at [54, 106] on span "would" at bounding box center [57, 102] width 17 height 7
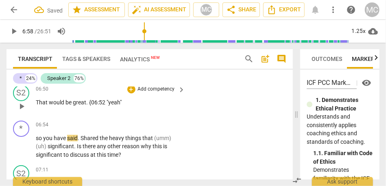
click at [123, 107] on p "That would be great . {06:52 "yeah"" at bounding box center [109, 102] width 146 height 9
click at [87, 106] on span "." at bounding box center [87, 102] width 3 height 7
click at [87, 107] on p "That would be great . {06:52 "yeah"}" at bounding box center [109, 102] width 146 height 9
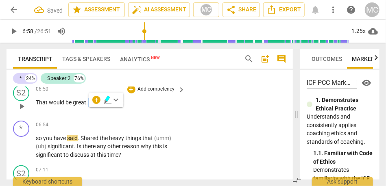
click at [87, 107] on p "That would be great . {06:52 "yeah"}" at bounding box center [109, 102] width 146 height 9
click at [85, 106] on span "great" at bounding box center [79, 102] width 13 height 7
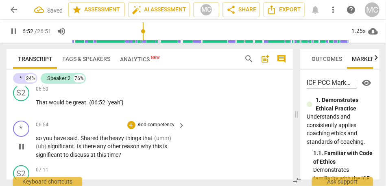
click at [37, 142] on span "so" at bounding box center [39, 138] width 7 height 7
type input "414"
click at [84, 142] on span "." at bounding box center [82, 138] width 3 height 7
drag, startPoint x: 47, startPoint y: 156, endPoint x: 19, endPoint y: 158, distance: 28.1
click at [19, 158] on div "* play_arrow pause 06:54 + Add competency keyboard_arrow_right (so) You have sa…" at bounding box center [150, 140] width 286 height 45
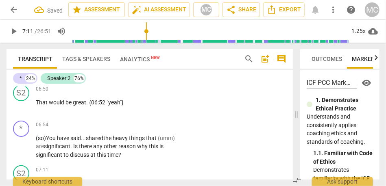
click at [148, 129] on p "Add competency" at bounding box center [156, 125] width 39 height 7
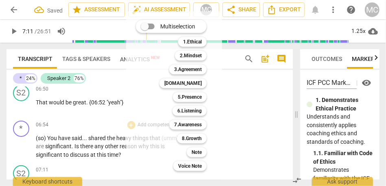
type input "431"
click at [192, 151] on b "Note" at bounding box center [197, 153] width 10 height 10
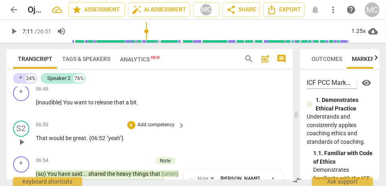
scroll to position [1196, 0]
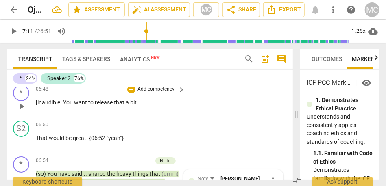
click at [150, 94] on div "+ Add competency keyboard_arrow_right" at bounding box center [156, 89] width 61 height 9
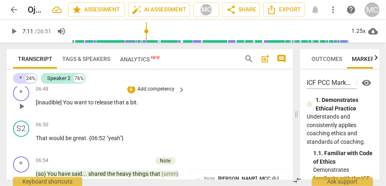
click at [158, 93] on p "Add competency" at bounding box center [156, 89] width 39 height 7
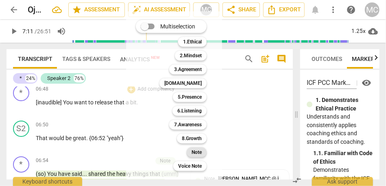
click at [196, 156] on b "Note" at bounding box center [197, 153] width 10 height 10
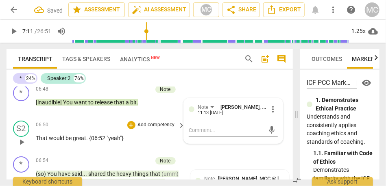
click at [151, 129] on p "Add competency" at bounding box center [156, 125] width 39 height 7
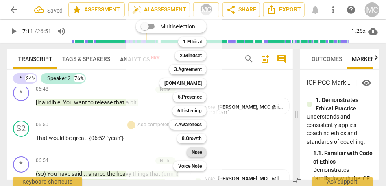
click at [192, 152] on b "Note" at bounding box center [197, 153] width 10 height 10
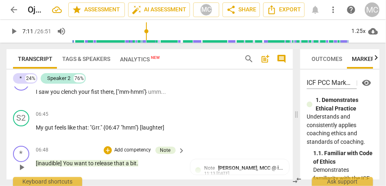
scroll to position [1130, 0]
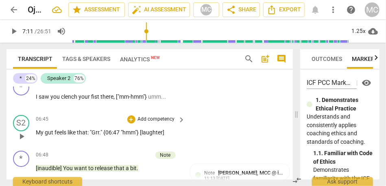
click at [154, 123] on p "Add competency" at bounding box center [156, 119] width 39 height 7
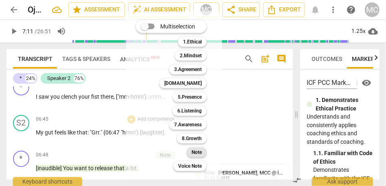
click at [196, 153] on b "Note" at bounding box center [197, 153] width 10 height 10
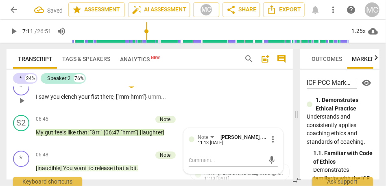
click at [147, 100] on span "["mm-hmm"}" at bounding box center [132, 97] width 32 height 7
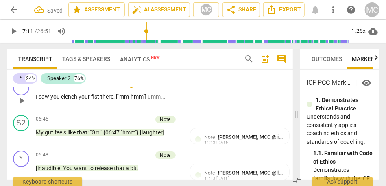
click at [161, 87] on p "Add competency" at bounding box center [156, 83] width 39 height 7
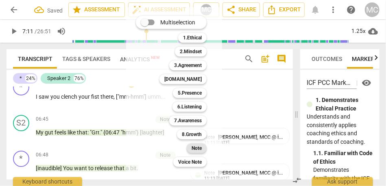
click at [201, 150] on b "Note" at bounding box center [197, 149] width 10 height 10
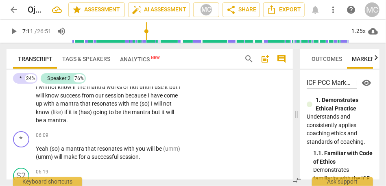
scroll to position [970, 0]
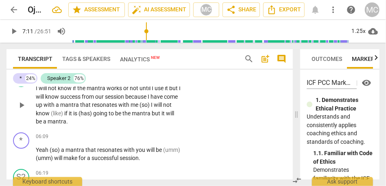
click at [166, 117] on span "will" at bounding box center [170, 113] width 8 height 7
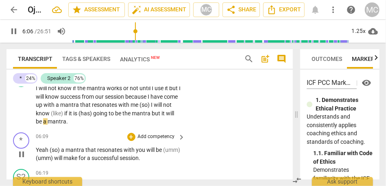
scroll to position [982, 0]
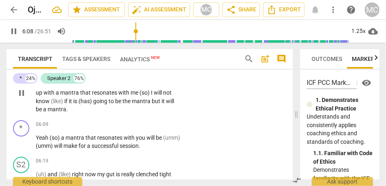
type input "369"
click at [66, 111] on span "mantra" at bounding box center [57, 109] width 19 height 7
click at [65, 108] on span "mantra. [laughter]" at bounding box center [71, 109] width 46 height 7
click at [102, 111] on p "I will not know if the mantra works or not until I use it but I will know succe…" at bounding box center [109, 93] width 146 height 42
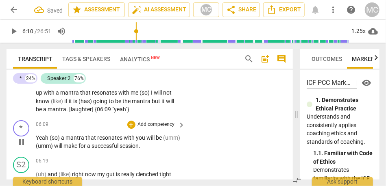
type input "371"
drag, startPoint x: 50, startPoint y: 139, endPoint x: 28, endPoint y: 139, distance: 22.0
click at [28, 139] on div "* play_arrow pause 06:09 + Add competency keyboard_arrow_right Yeah (so) a mant…" at bounding box center [150, 135] width 286 height 37
click at [64, 102] on span "(like)" at bounding box center [57, 101] width 13 height 7
click at [58, 118] on div "* play_arrow pause 06:09 + Add competency keyboard_arrow_right (so) a mantra th…" at bounding box center [150, 135] width 286 height 37
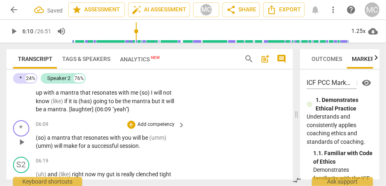
click at [39, 139] on span "(so)" at bounding box center [41, 138] width 11 height 7
type input "372"
drag, startPoint x: 48, startPoint y: 137, endPoint x: 30, endPoint y: 139, distance: 17.9
click at [30, 139] on div "* play_arrow pause 06:09 + Add competency keyboard_arrow_right (so) a mantra th…" at bounding box center [150, 135] width 286 height 37
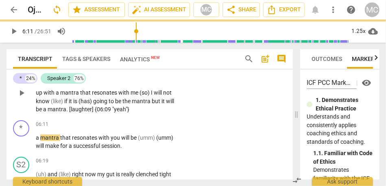
click at [46, 113] on p "I will not know if the mantra works or not until I use it but I will know succe…" at bounding box center [109, 93] width 146 height 42
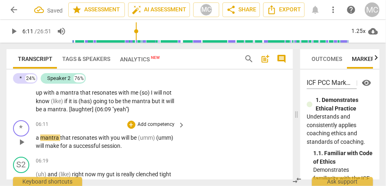
click at [36, 139] on span "a" at bounding box center [38, 138] width 4 height 7
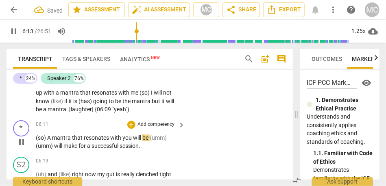
click at [131, 139] on span "you" at bounding box center [127, 138] width 11 height 7
click at [144, 139] on span "will" at bounding box center [141, 138] width 9 height 7
click at [56, 147] on span "will" at bounding box center [58, 146] width 9 height 7
click at [156, 121] on p "Add competency" at bounding box center [156, 124] width 39 height 7
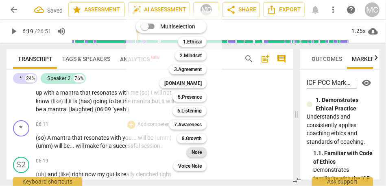
click at [192, 152] on b "Note" at bounding box center [197, 153] width 10 height 10
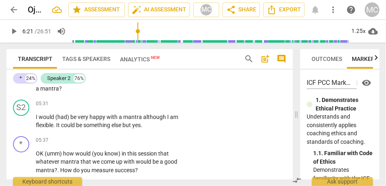
scroll to position [859, 0]
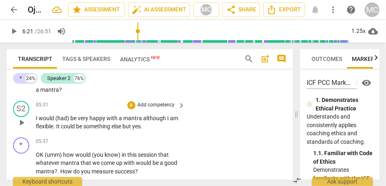
click at [91, 126] on span "something" at bounding box center [97, 126] width 28 height 7
click at [140, 128] on span "yes" at bounding box center [136, 126] width 9 height 7
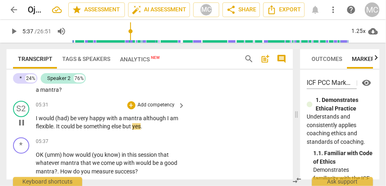
type input "337"
type input "338"
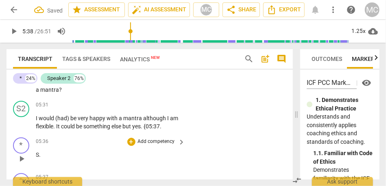
click at [38, 155] on span "S" at bounding box center [37, 155] width 3 height 7
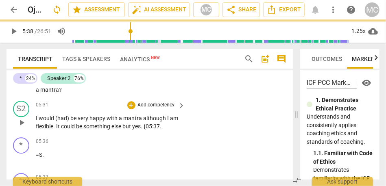
click at [161, 126] on span "." at bounding box center [161, 126] width 2 height 7
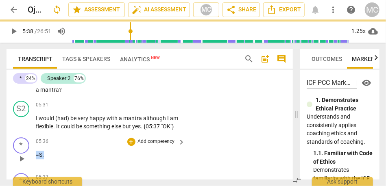
drag, startPoint x: 48, startPoint y: 154, endPoint x: 30, endPoint y: 155, distance: 17.9
click at [29, 155] on div "* play_arrow pause 05:36 + Add competency keyboard_arrow_right =S ." at bounding box center [150, 152] width 286 height 36
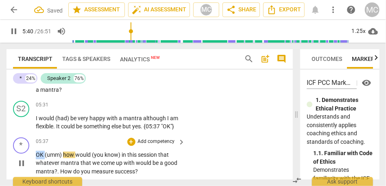
drag, startPoint x: 45, startPoint y: 155, endPoint x: 27, endPoint y: 153, distance: 18.4
click at [27, 153] on div "* play_arrow pause 05:37 + Add competency keyboard_arrow_right OK (umm) how wou…" at bounding box center [150, 156] width 286 height 45
type input "340"
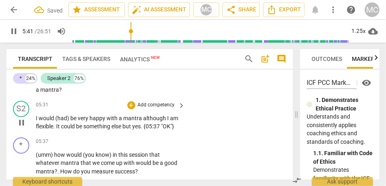
click at [64, 124] on span "could" at bounding box center [68, 126] width 15 height 7
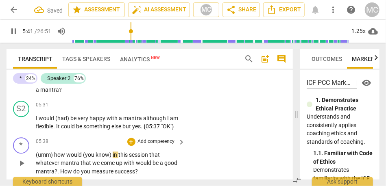
click at [57, 153] on span "how" at bounding box center [60, 155] width 12 height 7
type input "342"
click at [83, 157] on span "would" at bounding box center [74, 155] width 17 height 7
click at [70, 156] on span "would" at bounding box center [74, 155] width 17 height 7
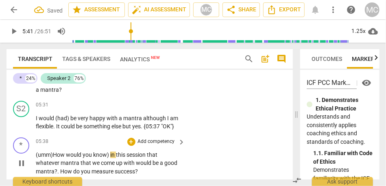
click at [111, 156] on span "in" at bounding box center [113, 155] width 6 height 7
click at [150, 155] on span "that" at bounding box center [153, 155] width 11 height 7
click at [128, 151] on p "(umm) H ow would you know— in this session— that whatever mantra that we come u…" at bounding box center [109, 163] width 146 height 25
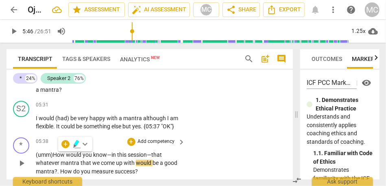
click at [127, 153] on span "this" at bounding box center [122, 155] width 11 height 7
click at [77, 163] on span "mantra" at bounding box center [71, 163] width 20 height 7
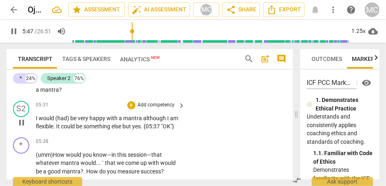
click at [111, 126] on span "something" at bounding box center [97, 126] width 28 height 7
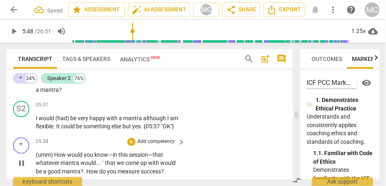
click at [103, 164] on span "`" at bounding box center [103, 163] width 3 height 7
type input "349"
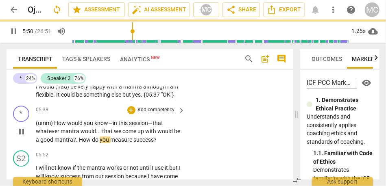
scroll to position [891, 0]
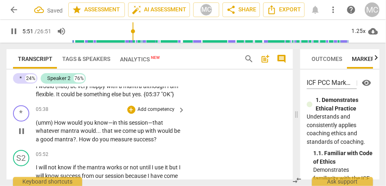
click at [79, 139] on span "How" at bounding box center [85, 139] width 13 height 7
click at [155, 113] on p "Add competency" at bounding box center [156, 109] width 39 height 7
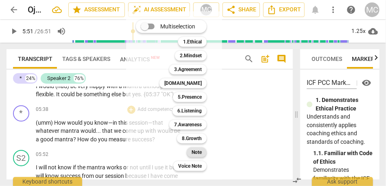
click at [199, 154] on b "Note" at bounding box center [197, 153] width 10 height 10
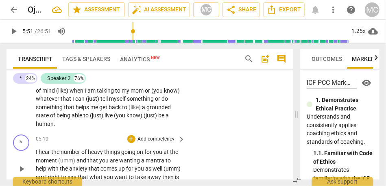
scroll to position [763, 0]
click at [158, 119] on span "be" at bounding box center [161, 116] width 7 height 7
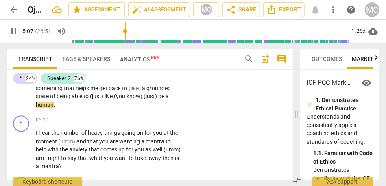
scroll to position [786, 0]
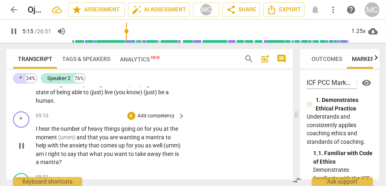
click at [58, 140] on span "moment" at bounding box center [47, 137] width 22 height 7
type input "316"
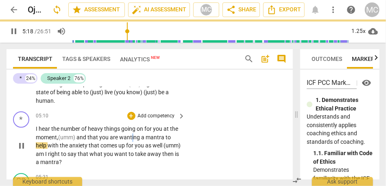
click at [133, 140] on span "wanting" at bounding box center [130, 137] width 22 height 7
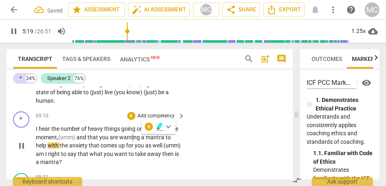
click at [133, 140] on span "wanting" at bounding box center [130, 137] width 22 height 7
click at [141, 139] on span "wanting" at bounding box center [130, 137] width 22 height 7
click at [55, 148] on span "with" at bounding box center [54, 145] width 12 height 7
click at [59, 147] on span "with" at bounding box center [54, 145] width 12 height 7
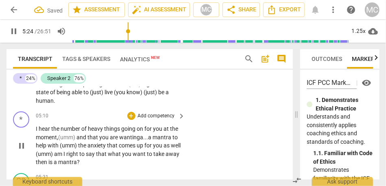
click at [47, 153] on span "(umm)" at bounding box center [45, 154] width 18 height 7
click at [70, 154] on span "am" at bounding box center [68, 154] width 9 height 7
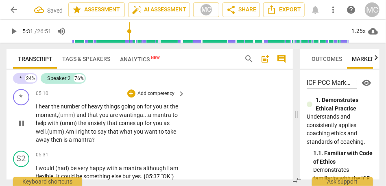
scroll to position [808, 0]
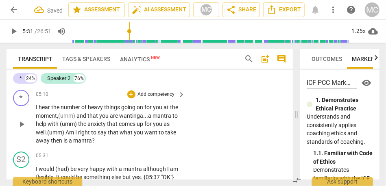
click at [155, 97] on p "Add competency" at bounding box center [156, 94] width 39 height 7
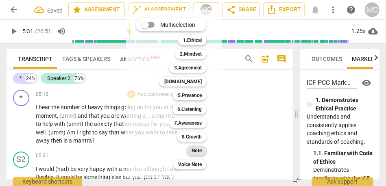
click at [195, 149] on b "Note" at bounding box center [197, 151] width 10 height 10
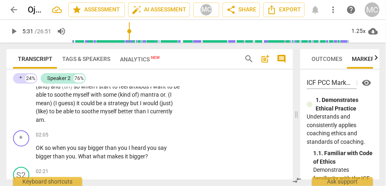
scroll to position [341, 0]
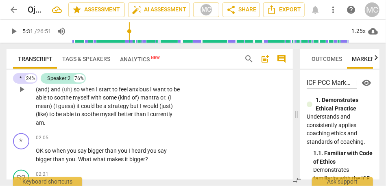
click at [118, 118] on p "there is (are) (has) (like) three situations right now (and) (umm) they are rea…" at bounding box center [109, 89] width 146 height 75
click at [100, 116] on span "soothe" at bounding box center [90, 114] width 19 height 7
click at [150, 118] on span "currently" at bounding box center [161, 114] width 22 height 7
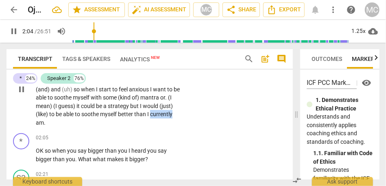
click at [150, 118] on span "currently" at bounding box center [161, 114] width 22 height 7
click at [44, 124] on span "am" at bounding box center [40, 123] width 8 height 7
type input "123"
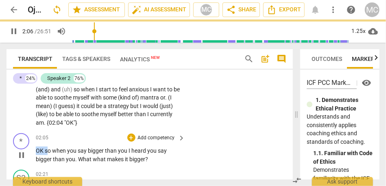
drag, startPoint x: 48, startPoint y: 152, endPoint x: 26, endPoint y: 152, distance: 22.0
click at [26, 152] on div "* play_arrow pause 02:05 + Add competency keyboard_arrow_right OK so when you s…" at bounding box center [150, 148] width 286 height 37
type input "127"
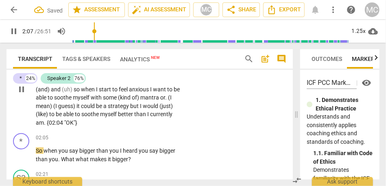
click at [174, 93] on span "be" at bounding box center [177, 89] width 6 height 7
click at [36, 152] on span "So" at bounding box center [40, 151] width 8 height 7
type input "128"
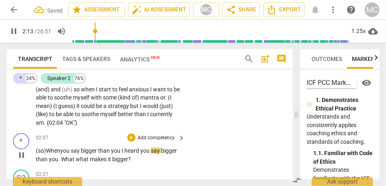
click at [109, 152] on span "than" at bounding box center [104, 151] width 13 height 7
click at [81, 152] on span "say" at bounding box center [76, 151] width 10 height 7
click at [83, 153] on span "say «" at bounding box center [77, 151] width 13 height 7
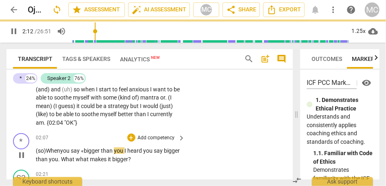
click at [124, 151] on span "you" at bounding box center [119, 151] width 11 height 7
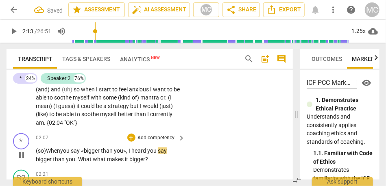
click at [158, 153] on span "you" at bounding box center [152, 151] width 11 height 7
click at [75, 160] on span "." at bounding box center [76, 159] width 3 height 7
click at [96, 161] on span "what" at bounding box center [102, 159] width 14 height 7
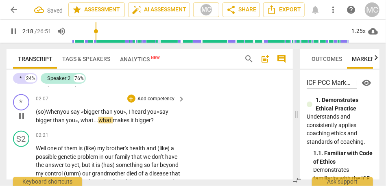
scroll to position [381, 0]
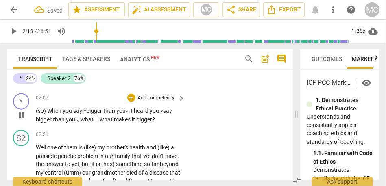
click at [155, 97] on p "Add competency" at bounding box center [156, 98] width 39 height 7
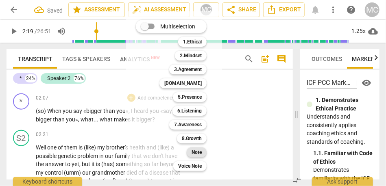
click at [194, 151] on b "Note" at bounding box center [197, 153] width 10 height 10
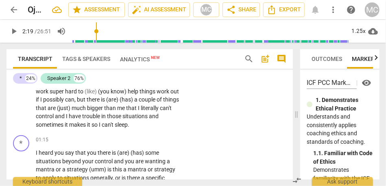
scroll to position [181, 0]
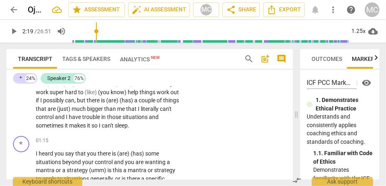
click at [80, 124] on span "makes" at bounding box center [78, 125] width 18 height 7
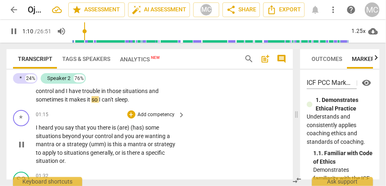
scroll to position [207, 0]
click at [115, 100] on span "can't" at bounding box center [108, 99] width 13 height 7
click at [113, 100] on span "can't" at bounding box center [108, 99] width 13 height 7
click at [127, 100] on span "sleep" at bounding box center [121, 99] width 13 height 7
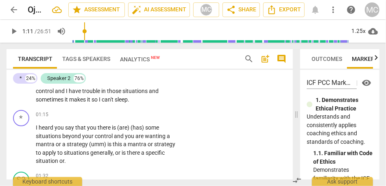
type input "72"
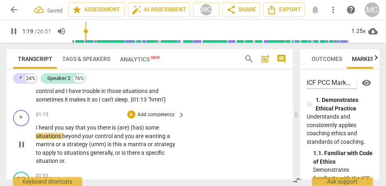
click at [61, 126] on span "you" at bounding box center [60, 127] width 11 height 7
type input "77"
click at [95, 130] on span "you" at bounding box center [92, 127] width 11 height 7
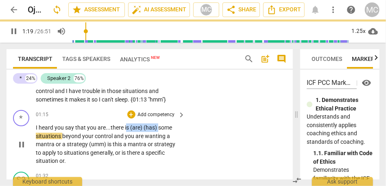
drag, startPoint x: 159, startPoint y: 129, endPoint x: 126, endPoint y: 128, distance: 33.4
click at [126, 128] on p "I heard you say that you are... there is (are) (has) some situations beyond you…" at bounding box center [109, 145] width 146 height 42
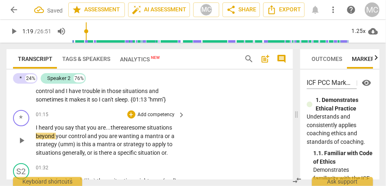
click at [132, 128] on span "there are" at bounding box center [121, 127] width 21 height 7
click at [88, 136] on span "and" at bounding box center [92, 136] width 11 height 7
click at [56, 145] on span "strategy" at bounding box center [47, 144] width 22 height 7
click at [80, 144] on span "is" at bounding box center [77, 144] width 5 height 7
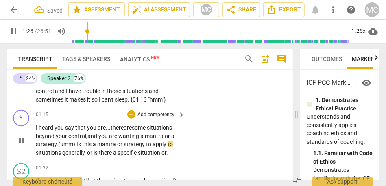
click at [87, 146] on span "this" at bounding box center [87, 144] width 11 height 7
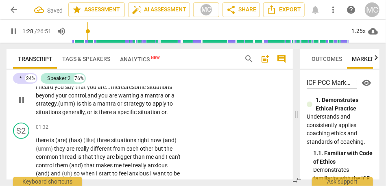
scroll to position [247, 0]
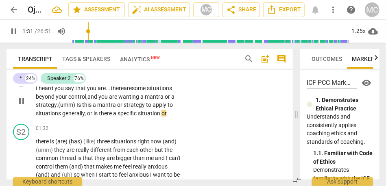
click at [161, 115] on span "situation" at bounding box center [150, 113] width 24 height 7
click at [180, 116] on div "I heard you say that you are... there are some situations beyond your control, …" at bounding box center [111, 100] width 150 height 33
click at [171, 114] on p "I heard you say that you are . . . there are some situations beyond your contro…" at bounding box center [109, 100] width 146 height 33
type input "92"
click at [244, 105] on div "* play_arrow pause 01:15 + Add competency keyboard_arrow_right I heard you say …" at bounding box center [150, 94] width 286 height 53
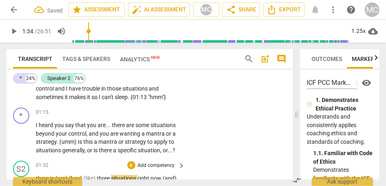
scroll to position [209, 0]
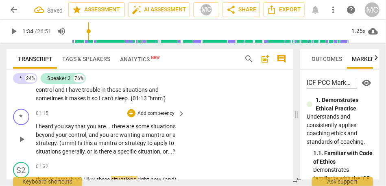
click at [148, 116] on p "Add competency" at bounding box center [156, 113] width 39 height 7
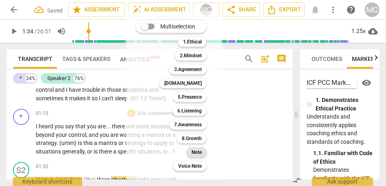
click at [191, 153] on div "Note" at bounding box center [197, 153] width 20 height 10
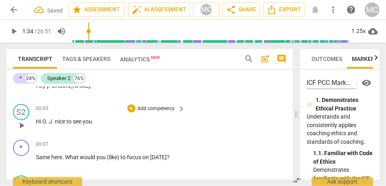
scroll to position [0, 0]
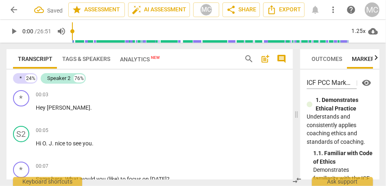
drag, startPoint x: 84, startPoint y: 28, endPoint x: 34, endPoint y: 28, distance: 50.0
click at [34, 28] on div "play_arrow 0:00 / 26:51 volume_up 1.25x cloud_download" at bounding box center [193, 31] width 373 height 23
click at [11, 31] on span "play_arrow" at bounding box center [14, 31] width 10 height 10
click at [46, 107] on span "Hey" at bounding box center [41, 108] width 11 height 7
type input "2"
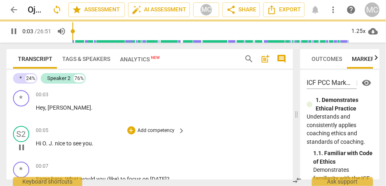
click at [41, 144] on span "Hi" at bounding box center [39, 143] width 7 height 7
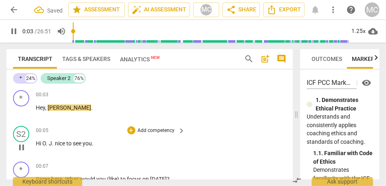
type input "4"
click at [54, 146] on span "nice" at bounding box center [59, 143] width 11 height 7
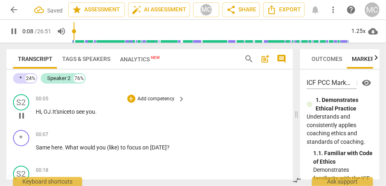
scroll to position [35, 0]
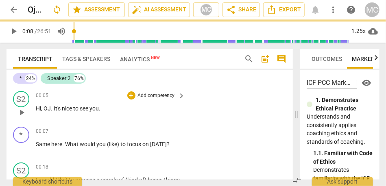
click at [152, 94] on p "Add competency" at bounding box center [156, 95] width 39 height 7
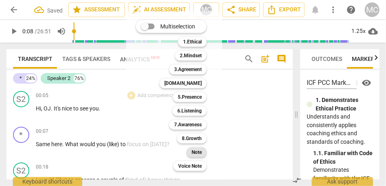
click at [193, 150] on b "Note" at bounding box center [197, 153] width 10 height 10
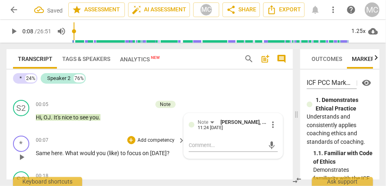
scroll to position [0, 0]
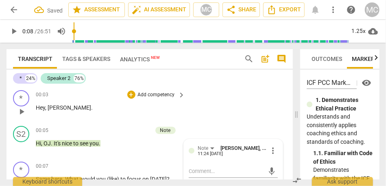
click at [147, 93] on p "Add competency" at bounding box center [156, 95] width 39 height 7
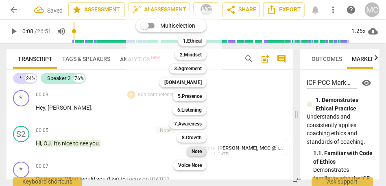
click at [200, 152] on b "Note" at bounding box center [197, 152] width 10 height 10
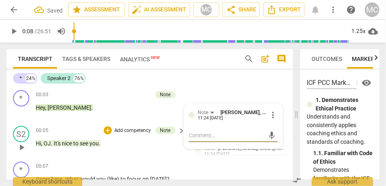
scroll to position [11, 0]
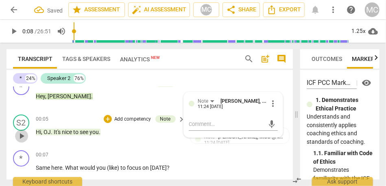
click at [26, 138] on span "play_arrow" at bounding box center [21, 136] width 13 height 10
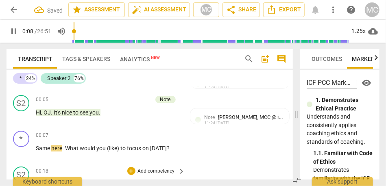
scroll to position [29, 0]
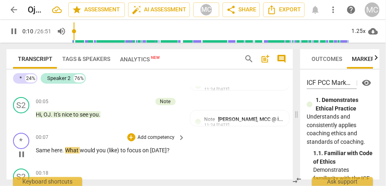
click at [67, 152] on span "What" at bounding box center [72, 150] width 15 height 7
type input "11"
click at [138, 154] on p "Same here . [laughter] What would you (like) to focus on [DATE] ?" at bounding box center [109, 154] width 146 height 17
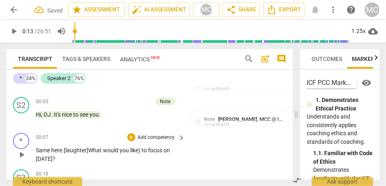
click at [142, 153] on span "like)" at bounding box center [135, 150] width 11 height 7
click at [149, 137] on p "Add competency" at bounding box center [156, 137] width 39 height 7
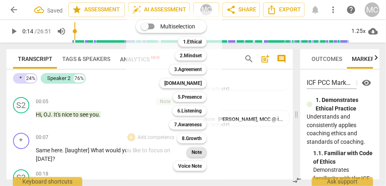
click at [199, 157] on b "Note" at bounding box center [197, 153] width 10 height 10
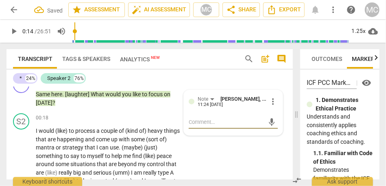
scroll to position [85, 0]
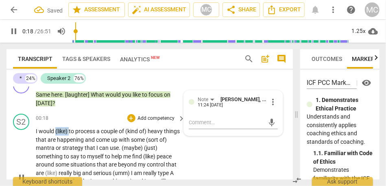
drag, startPoint x: 70, startPoint y: 130, endPoint x: 55, endPoint y: 130, distance: 14.6
click at [55, 130] on p "I would (like) to process a couple of (kind of) heavy things that are happening…" at bounding box center [109, 177] width 146 height 100
type input "19"
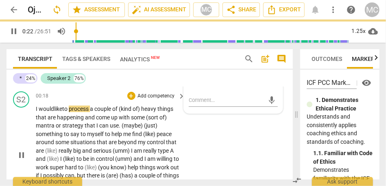
scroll to position [116, 0]
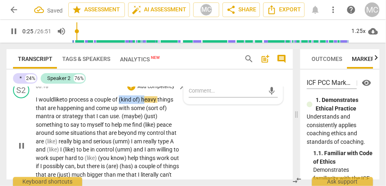
drag, startPoint x: 147, startPoint y: 99, endPoint x: 122, endPoint y: 100, distance: 24.8
click at [122, 100] on p "I would like to process a couple of (kind of) heavy things that are happening a…" at bounding box center [109, 146] width 146 height 100
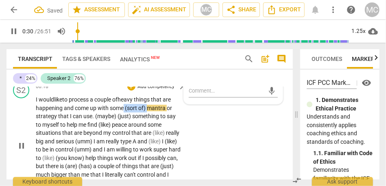
drag, startPoint x: 149, startPoint y: 109, endPoint x: 124, endPoint y: 109, distance: 24.4
click at [124, 109] on p "I would like to process a couple of h eavy things that are happening and come u…" at bounding box center [109, 146] width 146 height 100
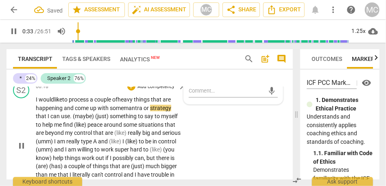
click at [129, 107] on span "mantra" at bounding box center [134, 108] width 20 height 7
click at [153, 107] on span "strategy" at bounding box center [160, 108] width 21 height 7
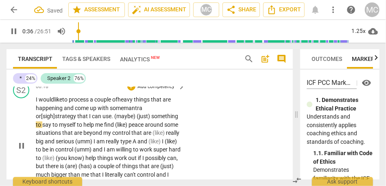
click at [118, 118] on span "(maybe)" at bounding box center [125, 116] width 22 height 7
drag, startPoint x: 155, startPoint y: 118, endPoint x: 120, endPoint y: 119, distance: 35.8
click at [120, 119] on p "I would like to process a couple of h eavy things that are happening and come u…" at bounding box center [109, 146] width 146 height 100
click at [146, 118] on span "something" at bounding box center [150, 116] width 28 height 7
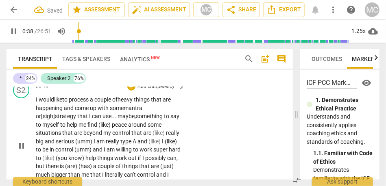
click at [126, 126] on span "peace" at bounding box center [120, 125] width 16 height 7
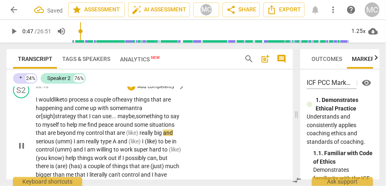
click at [154, 134] on span "really" at bounding box center [147, 133] width 15 height 7
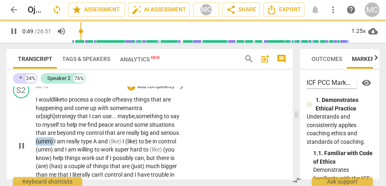
drag, startPoint x: 85, startPoint y: 142, endPoint x: 67, endPoint y: 140, distance: 18.0
click at [67, 140] on p "I would like to process a couple of h eavy things that are happening and come u…" at bounding box center [109, 146] width 146 height 100
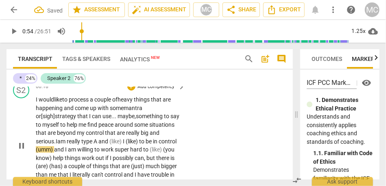
click at [109, 140] on span "and" at bounding box center [103, 141] width 11 height 7
click at [145, 143] on span "to" at bounding box center [142, 141] width 7 height 7
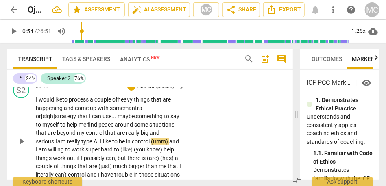
click at [119, 141] on span "o" at bounding box center [116, 141] width 4 height 7
drag, startPoint x: 65, startPoint y: 150, endPoint x: 29, endPoint y: 151, distance: 36.6
click at [29, 151] on div "S2 play_arrow pause 00:18 + Add competency keyboard_arrow_right I would like to…" at bounding box center [150, 135] width 286 height 112
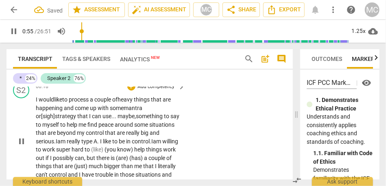
scroll to position [135, 0]
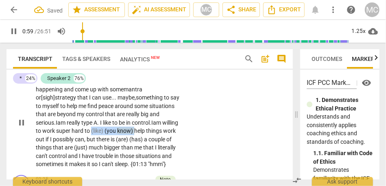
drag, startPoint x: 152, startPoint y: 131, endPoint x: 109, endPoint y: 133, distance: 42.7
click at [109, 133] on p "I would like to process a couple of h eavy things that are happening and come u…" at bounding box center [109, 123] width 146 height 92
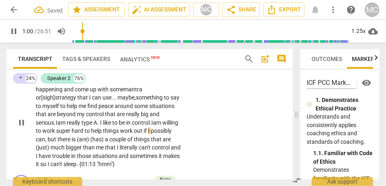
click at [103, 133] on span "help" at bounding box center [97, 131] width 12 height 7
drag, startPoint x: 128, startPoint y: 140, endPoint x: 100, endPoint y: 140, distance: 28.1
click at [100, 140] on p "I would like to process a couple of h eavy things that are happening and come u…" at bounding box center [109, 123] width 146 height 92
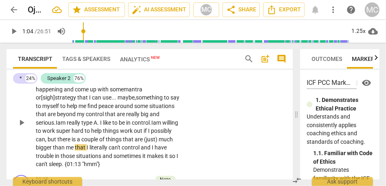
click at [72, 140] on span "there" at bounding box center [64, 139] width 14 height 7
drag, startPoint x: 50, startPoint y: 148, endPoint x: 28, endPoint y: 148, distance: 22.0
click at [28, 148] on div "S2 play_arrow pause 00:18 + Add competency keyboard_arrow_right I would like to…" at bounding box center [150, 116] width 286 height 112
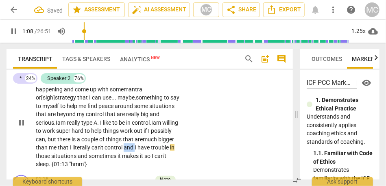
drag, startPoint x: 178, startPoint y: 147, endPoint x: 166, endPoint y: 147, distance: 11.8
click at [166, 147] on p "I would like to process a couple of h eavy things that are happening and come u…" at bounding box center [109, 123] width 146 height 92
click at [105, 146] on span "can't" at bounding box center [98, 147] width 13 height 7
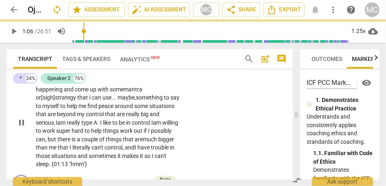
click at [135, 151] on span "I" at bounding box center [136, 147] width 3 height 7
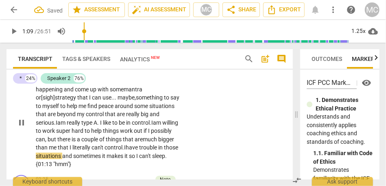
click at [206, 144] on div "S2 play_arrow pause 00:18 + Add competency keyboard_arrow_right I would like to…" at bounding box center [150, 116] width 286 height 112
type input "69"
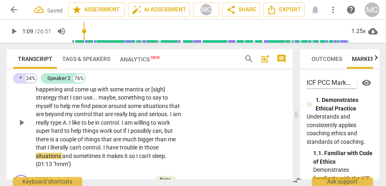
click at [103, 145] on span "." at bounding box center [101, 147] width 3 height 7
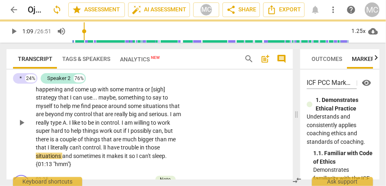
click at [191, 136] on div "S2 play_arrow pause 00:18 + Add competency keyboard_arrow_right I would like to…" at bounding box center [150, 116] width 286 height 112
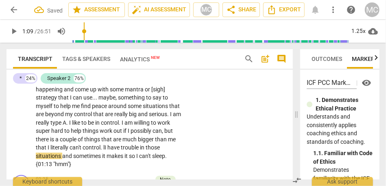
click at [121, 148] on span "have" at bounding box center [113, 147] width 13 height 7
click at [70, 148] on span "literally" at bounding box center [59, 147] width 19 height 7
click at [73, 157] on span "and" at bounding box center [67, 156] width 11 height 7
click at [91, 158] on span "Sometimes" at bounding box center [77, 156] width 28 height 7
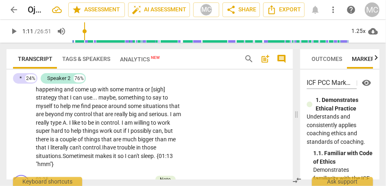
type input "72"
click at [208, 133] on div "S2 play_arrow pause 00:18 + Add competency keyboard_arrow_right I would like to…" at bounding box center [150, 116] width 286 height 112
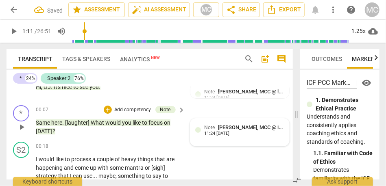
scroll to position [55, 0]
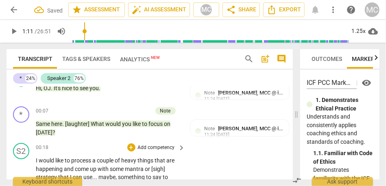
click at [147, 149] on p "Add competency" at bounding box center [156, 147] width 39 height 7
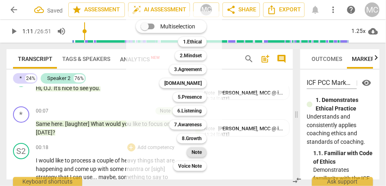
click at [189, 153] on div "Note" at bounding box center [197, 153] width 20 height 10
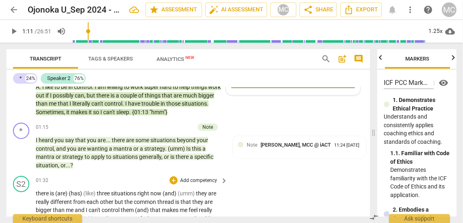
scroll to position [158, 0]
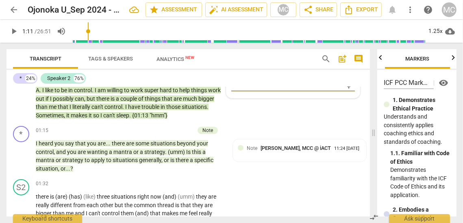
click at [113, 59] on span "Tags & Speakers" at bounding box center [110, 59] width 45 height 6
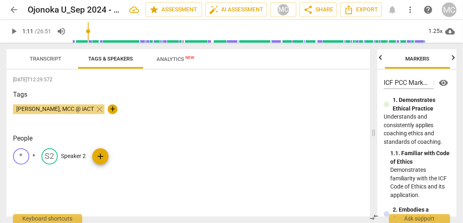
click at [79, 156] on p "Speaker 2" at bounding box center [73, 156] width 25 height 9
type input "Client"
click at [32, 155] on div "* *" at bounding box center [24, 156] width 22 height 16
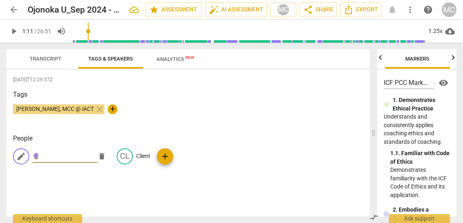
type input "🔮"
click at [214, 128] on div "[DATE]T12:29:57Z Tags [PERSON_NAME], MCC @ iACT close + People edit 🔮 delete CL…" at bounding box center [189, 143] width 364 height 147
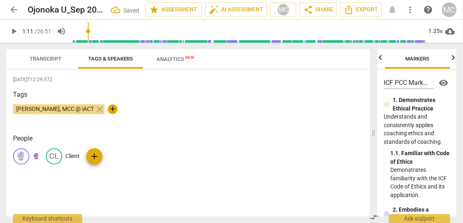
click at [37, 61] on span "Transcript" at bounding box center [46, 59] width 32 height 6
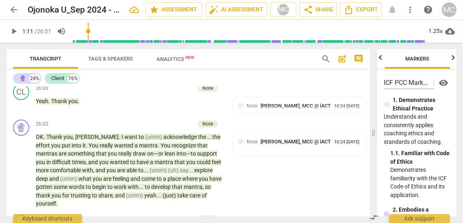
scroll to position [3872, 0]
